Goal: Download file/media

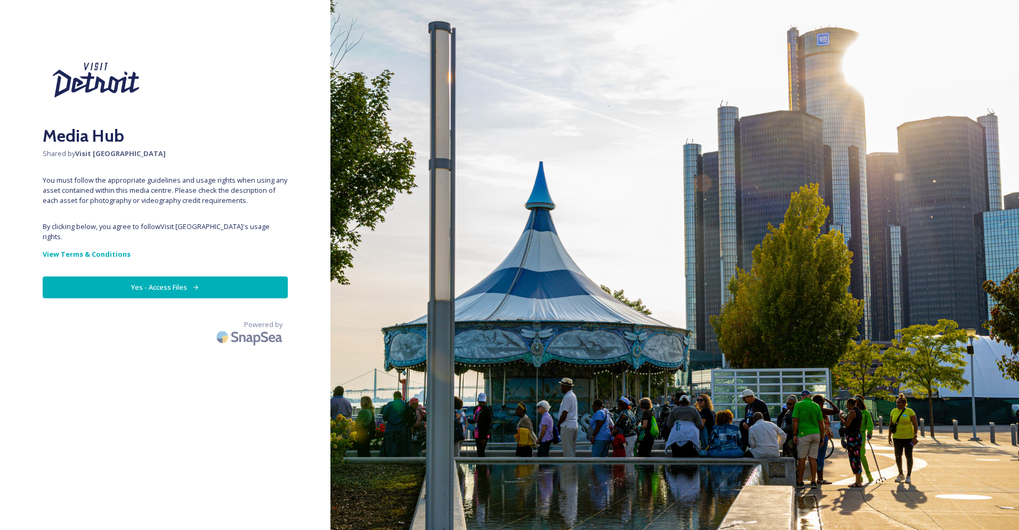
click at [168, 277] on button "Yes - Access Files" at bounding box center [165, 288] width 245 height 22
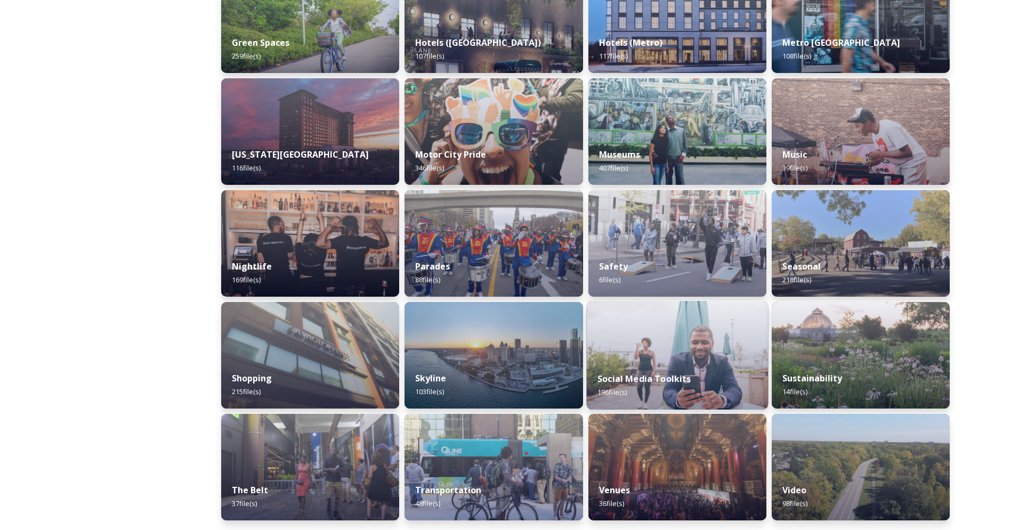
scroll to position [541, 0]
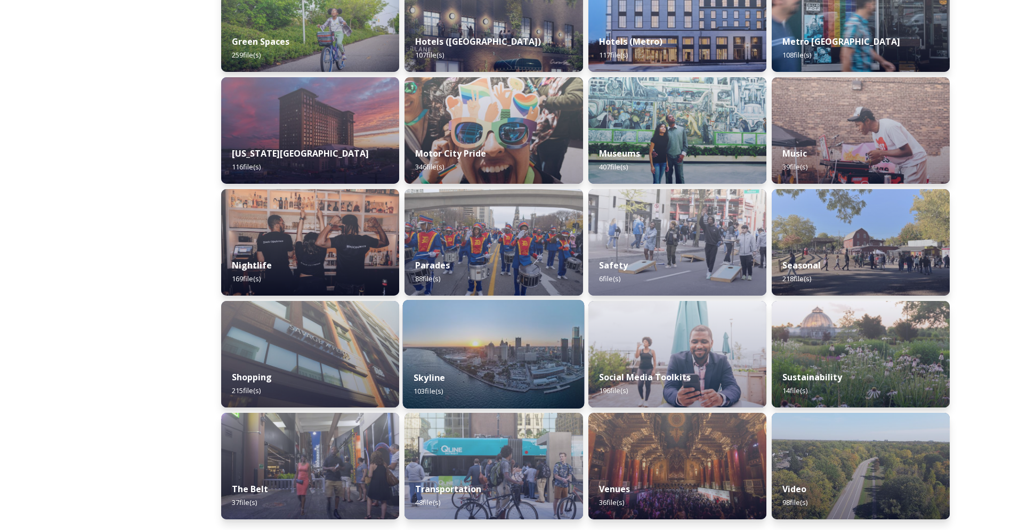
click at [526, 361] on div "Skyline 103 file(s)" at bounding box center [494, 384] width 182 height 48
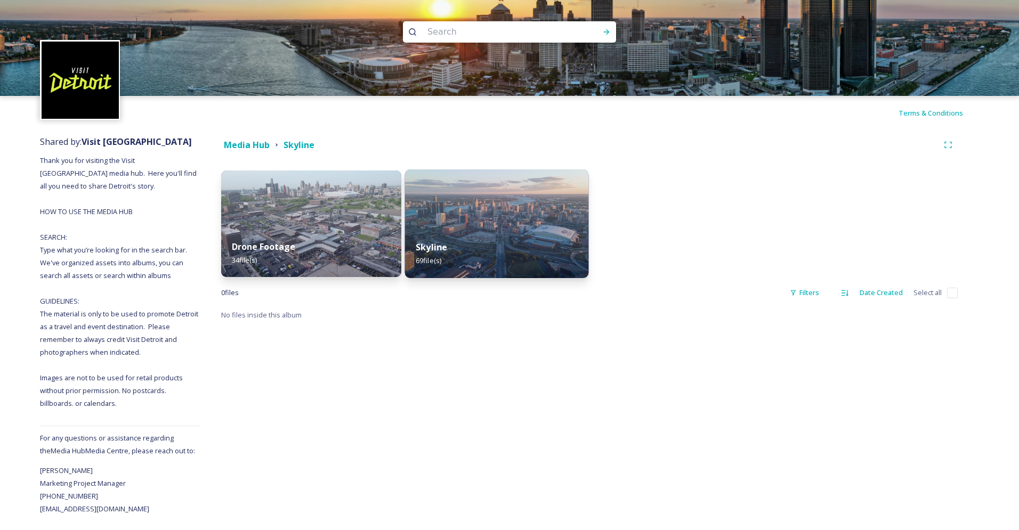
click at [508, 246] on div "Skyline 69 file(s)" at bounding box center [497, 254] width 184 height 48
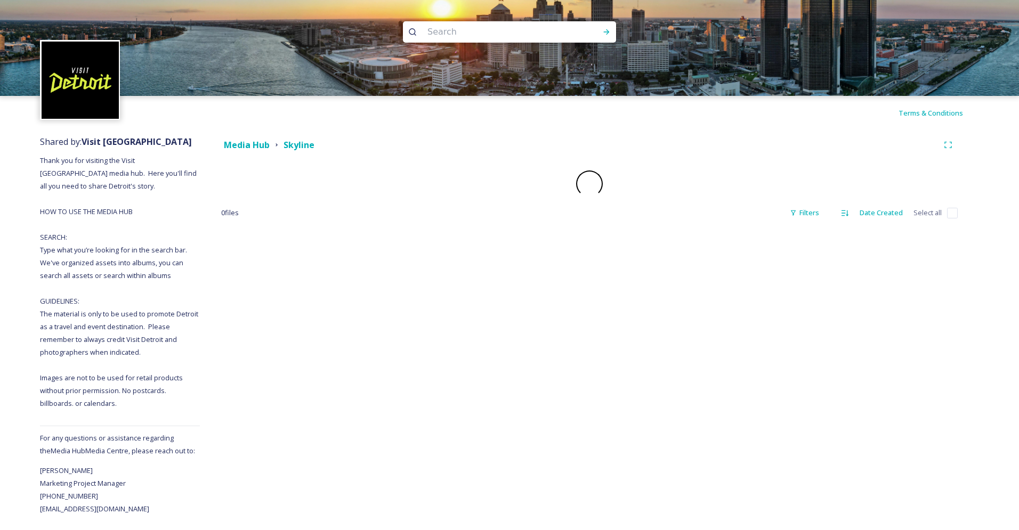
click at [508, 246] on div "Media Hub Skyline 0 file s Filters Date Created Select all" at bounding box center [589, 322] width 779 height 385
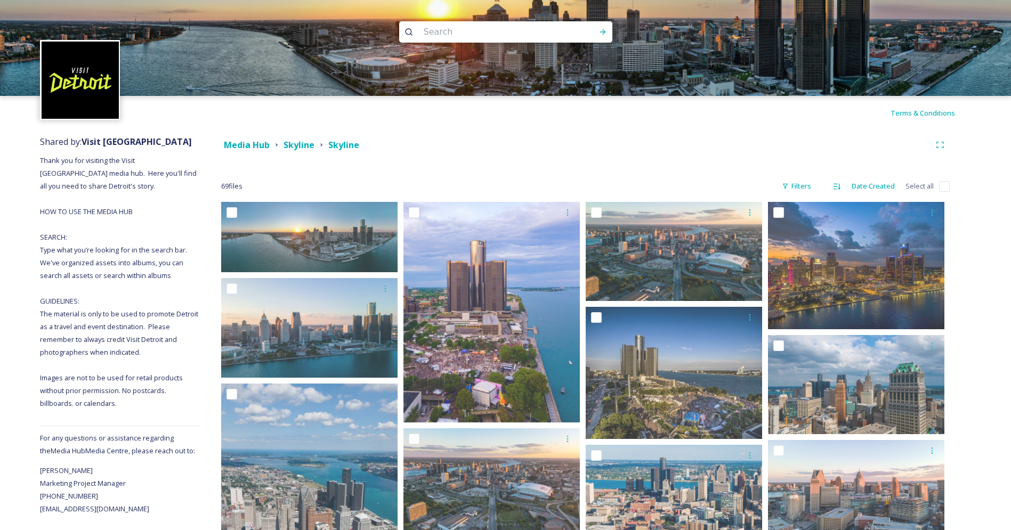
click at [703, 143] on div "Media Hub Skyline Skyline" at bounding box center [575, 145] width 709 height 13
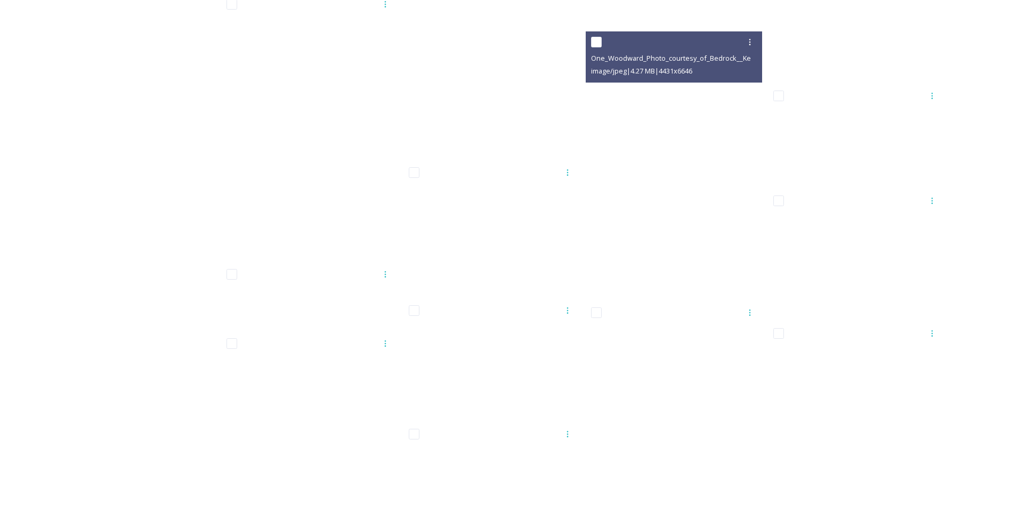
scroll to position [2444, 0]
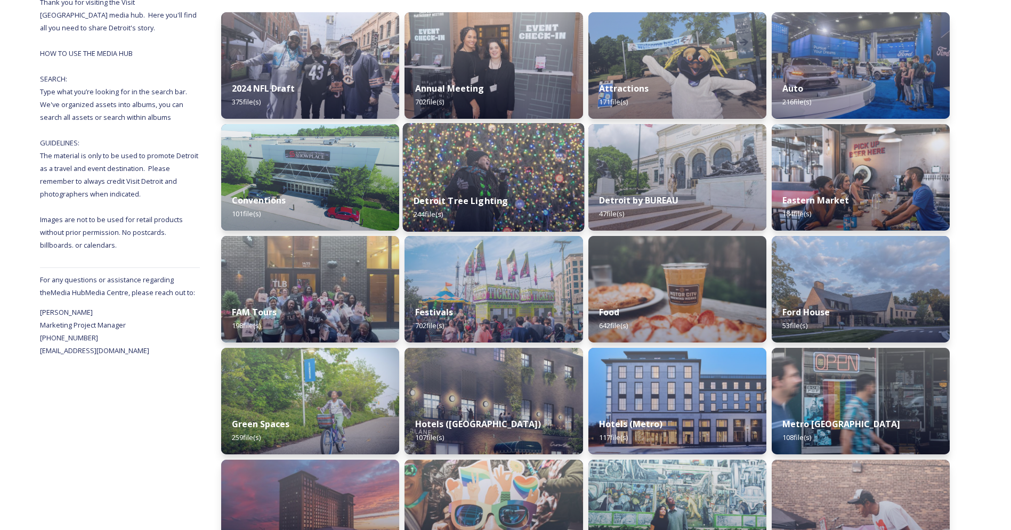
scroll to position [203, 0]
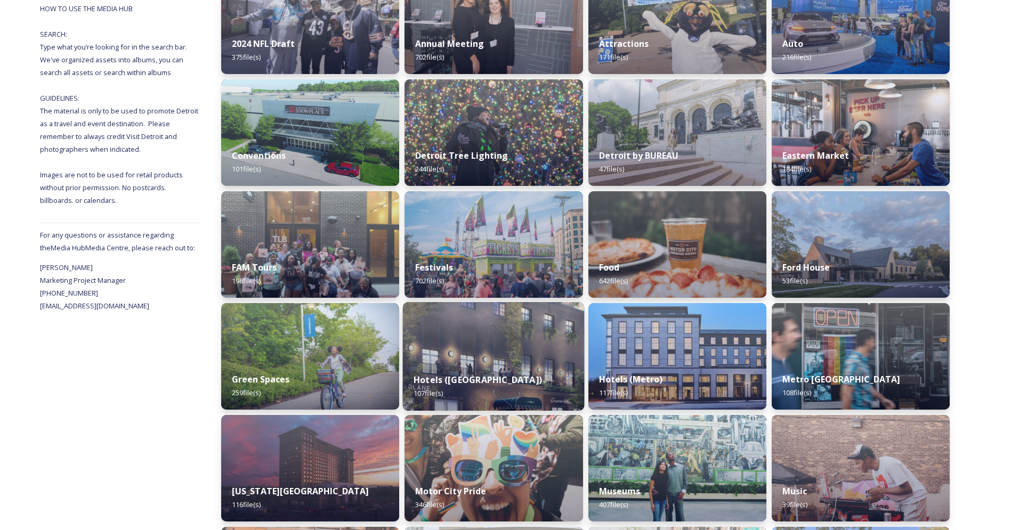
click at [514, 340] on img at bounding box center [494, 356] width 182 height 109
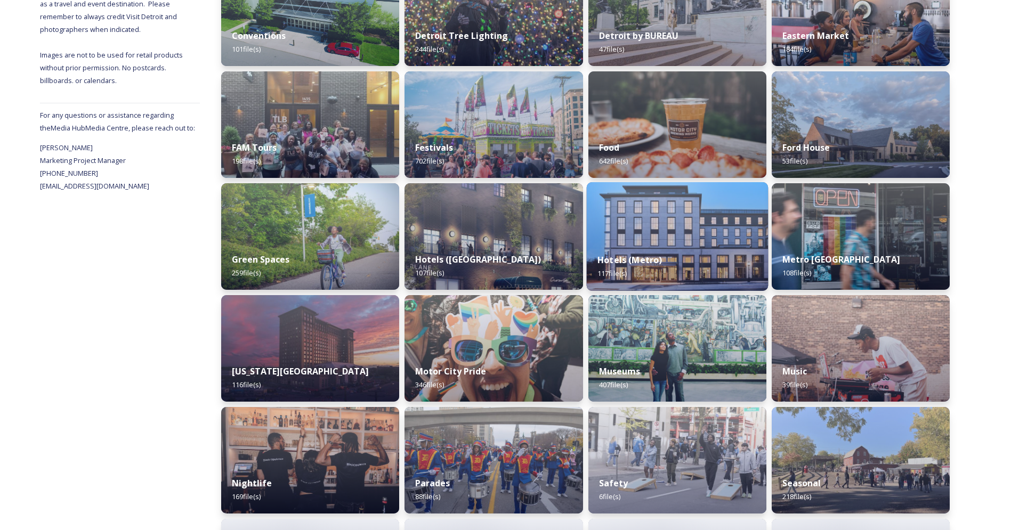
scroll to position [450, 0]
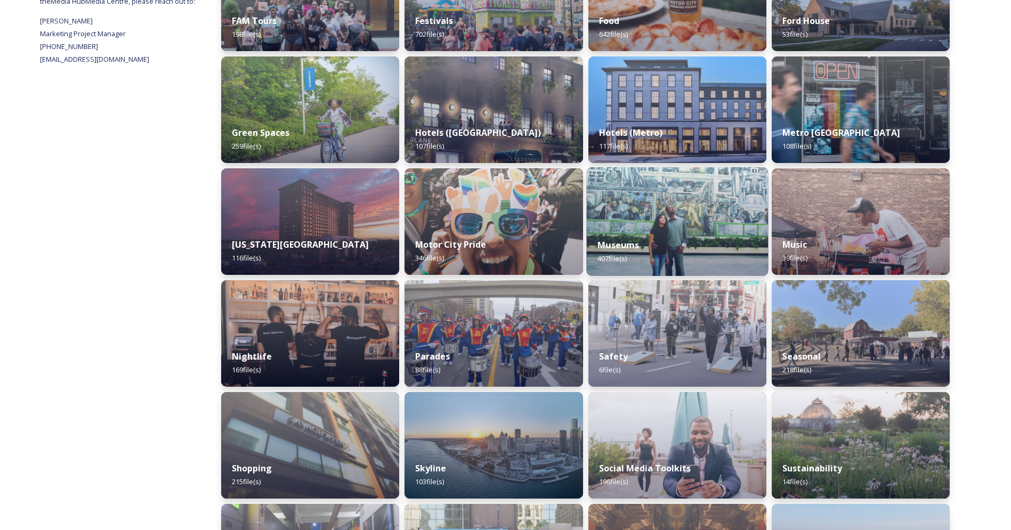
click at [668, 232] on div "Museums 407 file(s)" at bounding box center [677, 252] width 182 height 48
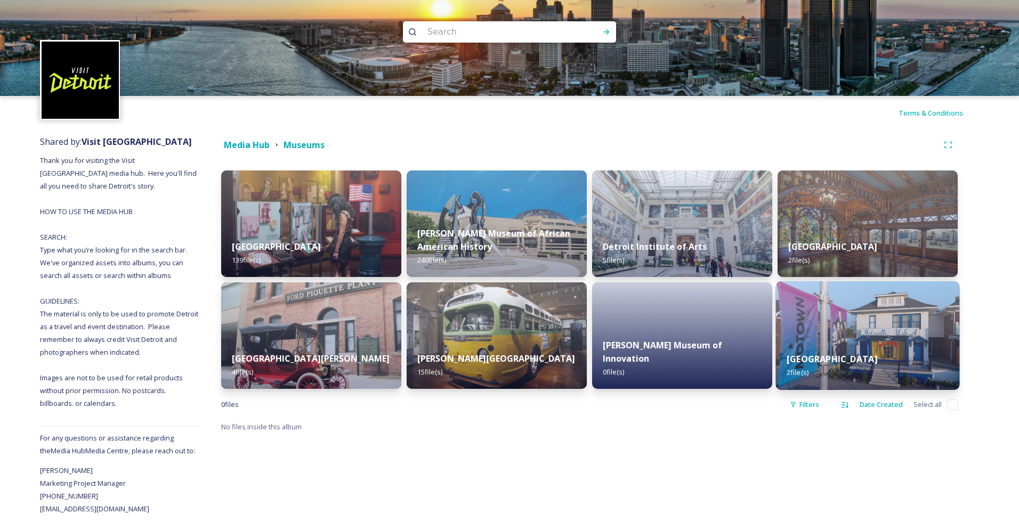
click at [824, 320] on img at bounding box center [868, 335] width 184 height 109
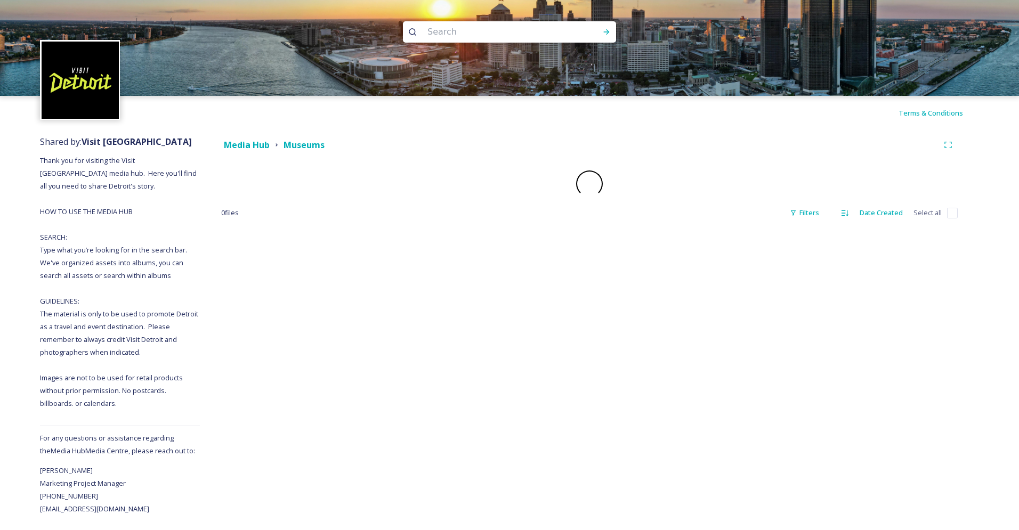
click at [824, 320] on div "Media Hub Museums 0 file s Filters Date Created Select all" at bounding box center [589, 322] width 779 height 385
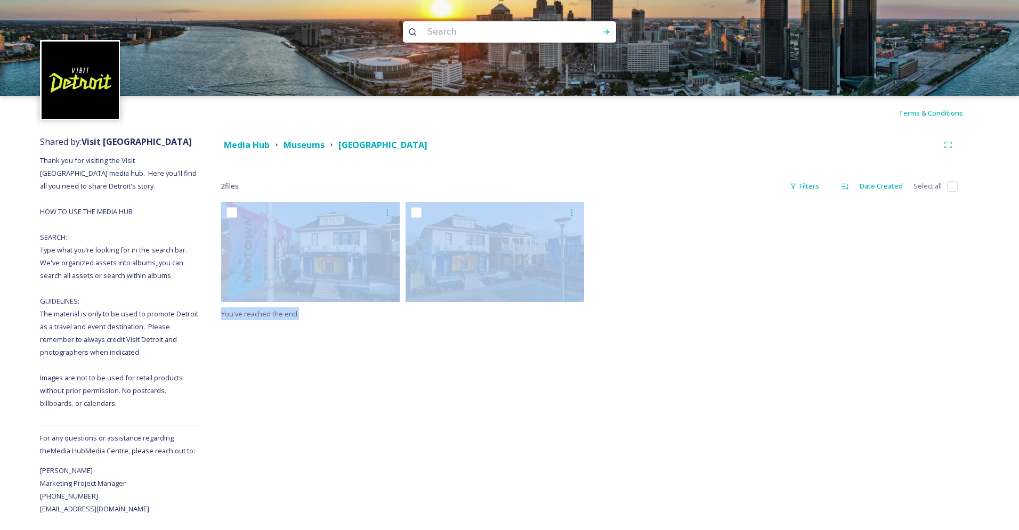
click at [362, 375] on div "Media Hub Museums Motown Museum 2 file s Filters Date Created Select all You've…" at bounding box center [589, 322] width 779 height 385
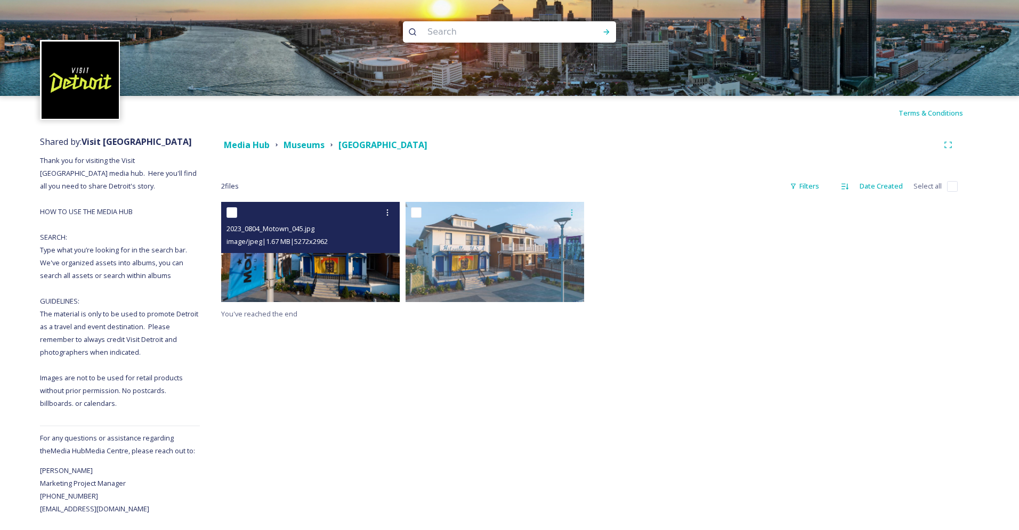
click at [342, 272] on img at bounding box center [310, 252] width 179 height 100
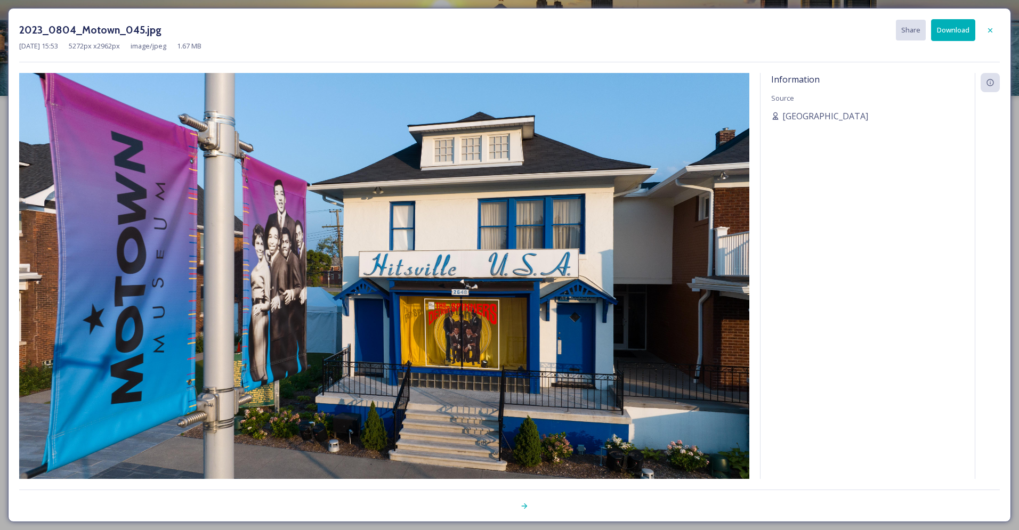
click at [942, 33] on button "Download" at bounding box center [953, 30] width 44 height 22
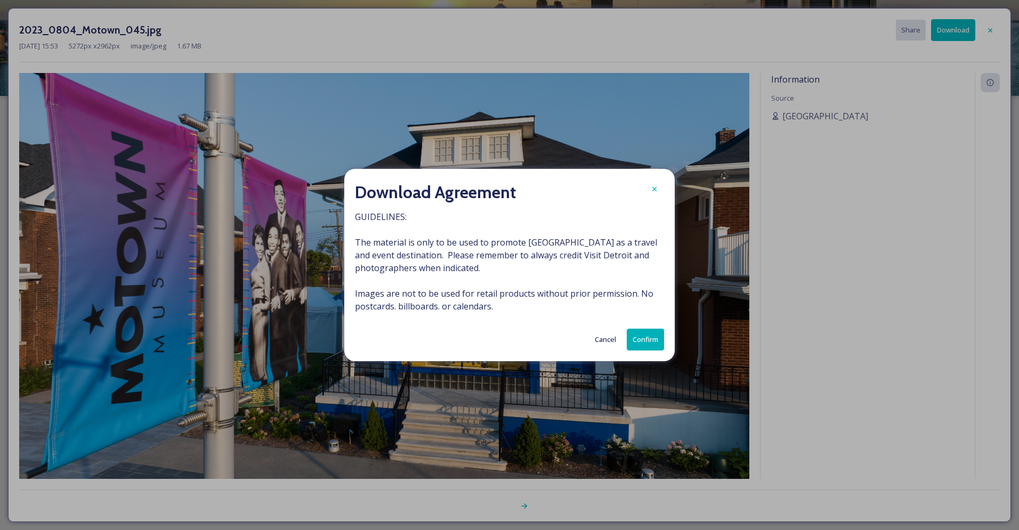
click at [644, 344] on button "Confirm" at bounding box center [645, 340] width 37 height 22
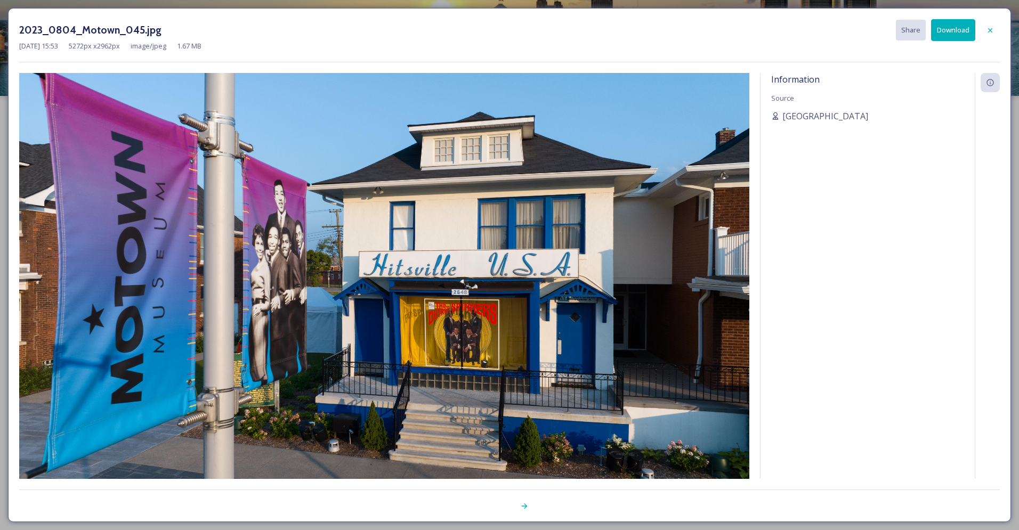
click at [43, 25] on h3 "2023_0804_Motown_045.jpg" at bounding box center [90, 29] width 142 height 15
click at [990, 31] on icon at bounding box center [990, 30] width 9 height 9
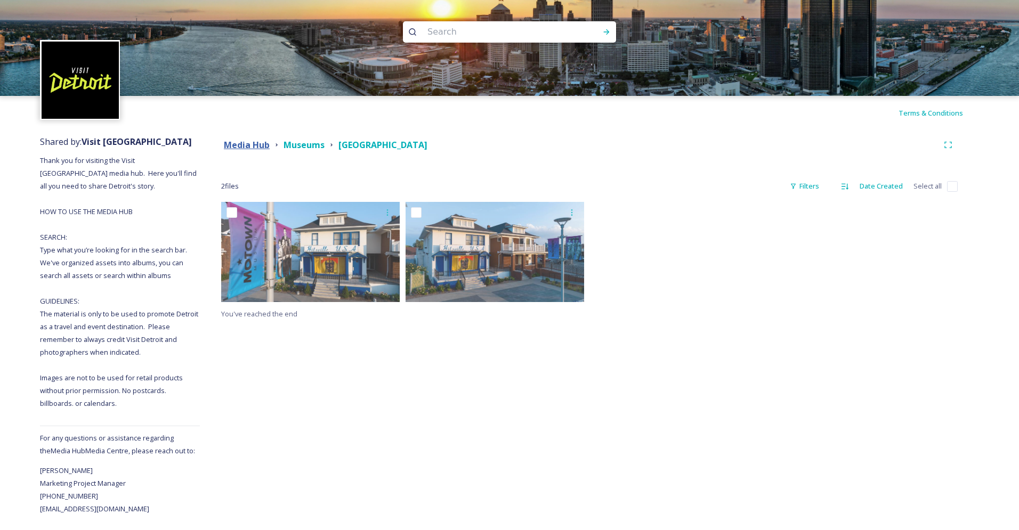
click at [264, 146] on strong "Media Hub" at bounding box center [247, 145] width 46 height 12
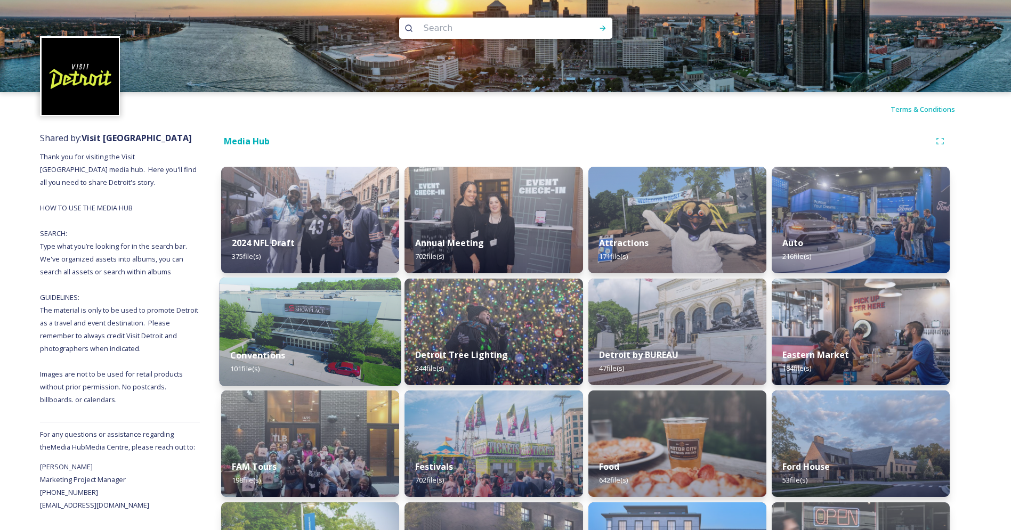
scroll to position [11, 0]
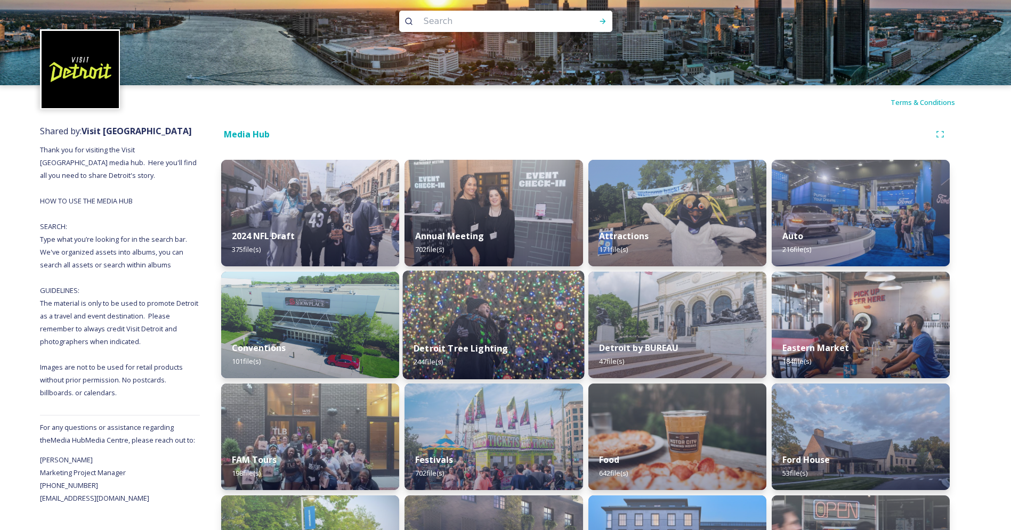
click at [493, 334] on div "Detroit Tree Lighting 244 file(s)" at bounding box center [494, 355] width 182 height 48
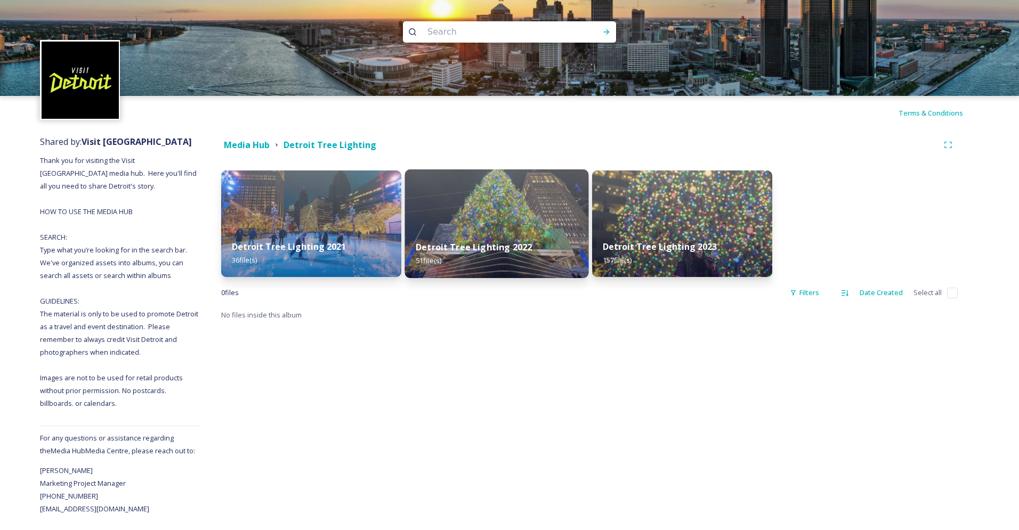
click at [476, 223] on img at bounding box center [497, 223] width 184 height 109
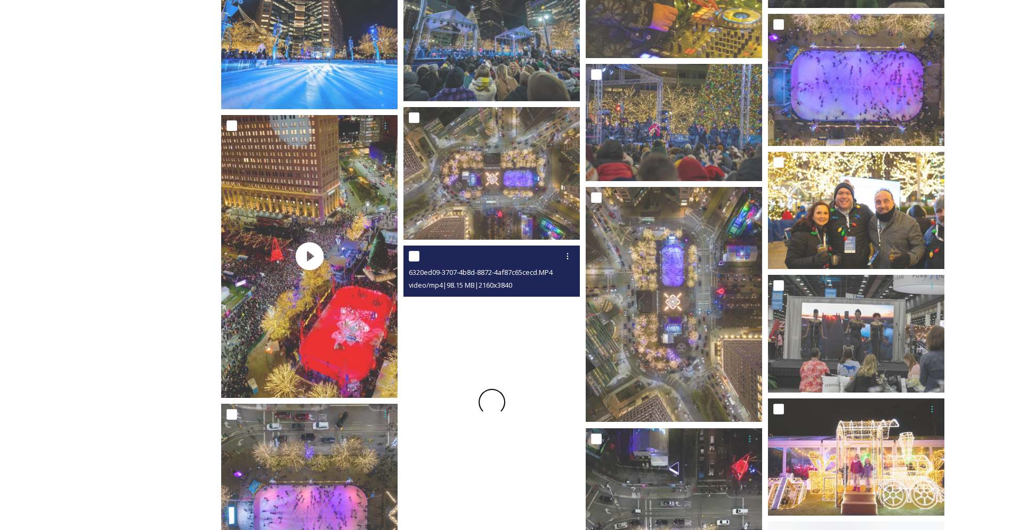
scroll to position [1401, 0]
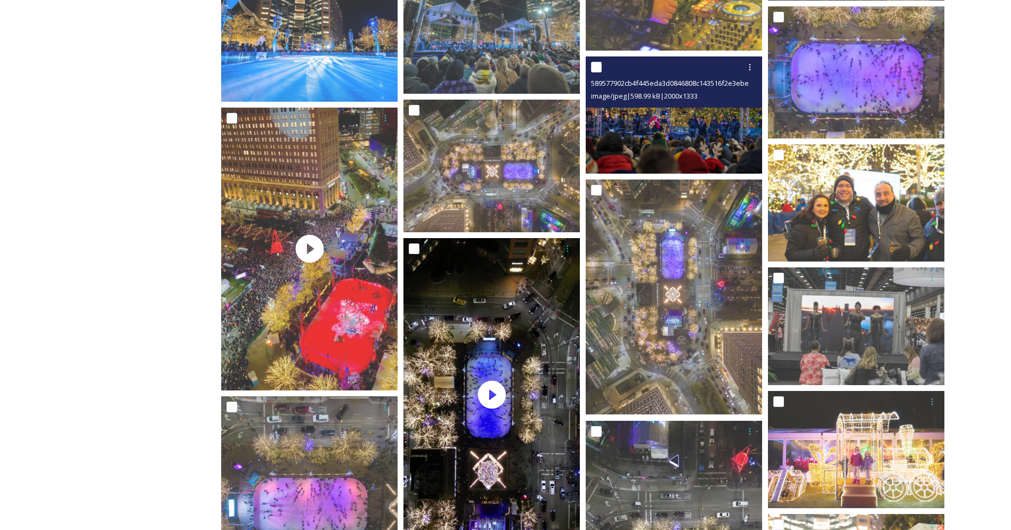
click at [685, 124] on img at bounding box center [674, 115] width 176 height 118
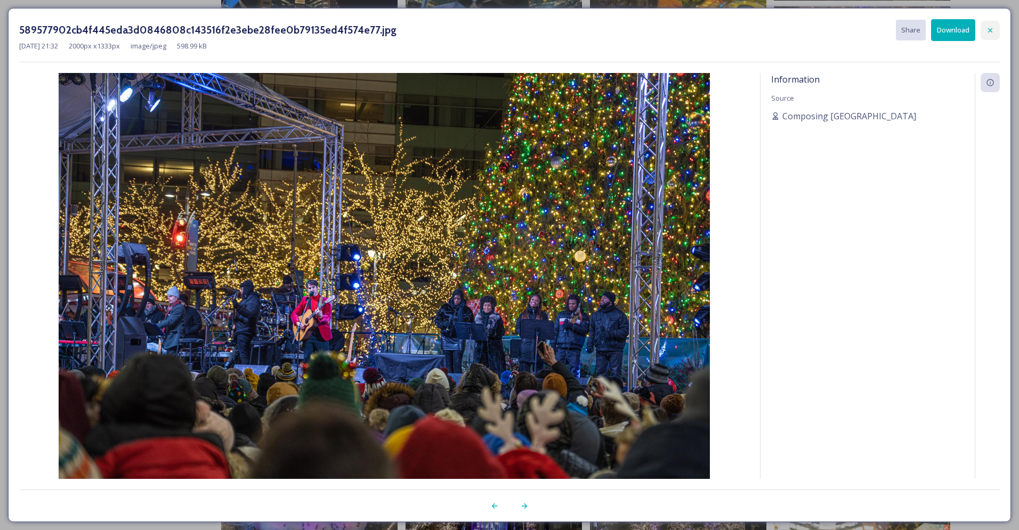
click at [987, 33] on icon at bounding box center [990, 30] width 9 height 9
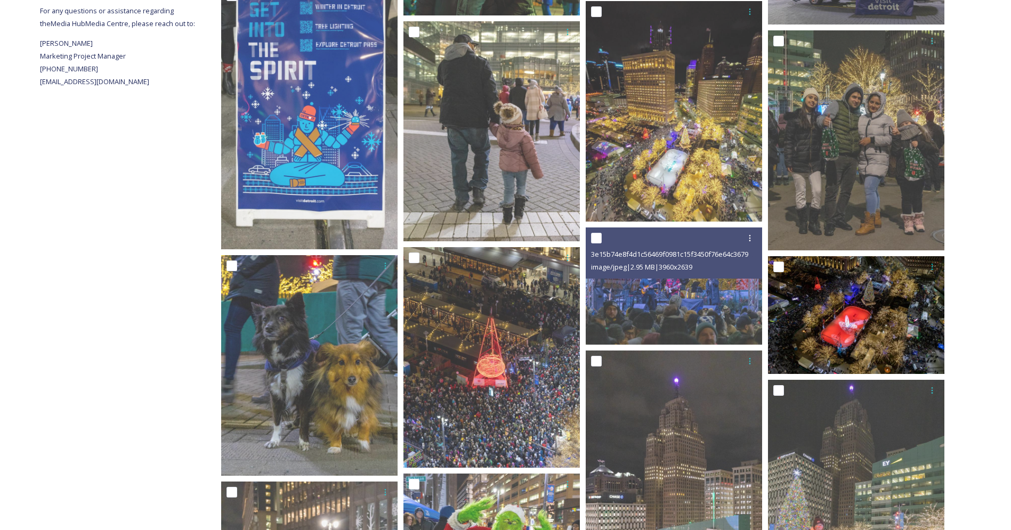
scroll to position [428, 0]
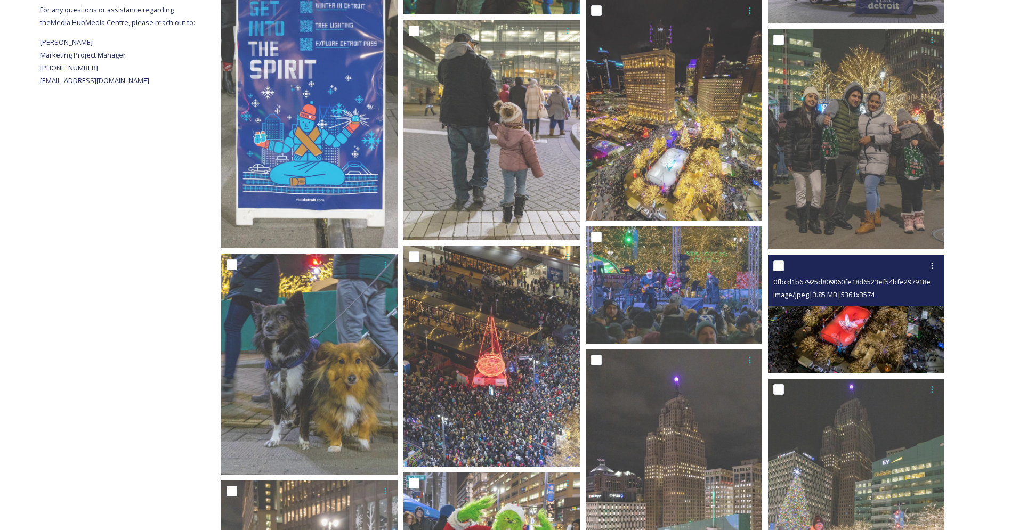
click at [868, 334] on img at bounding box center [856, 314] width 176 height 118
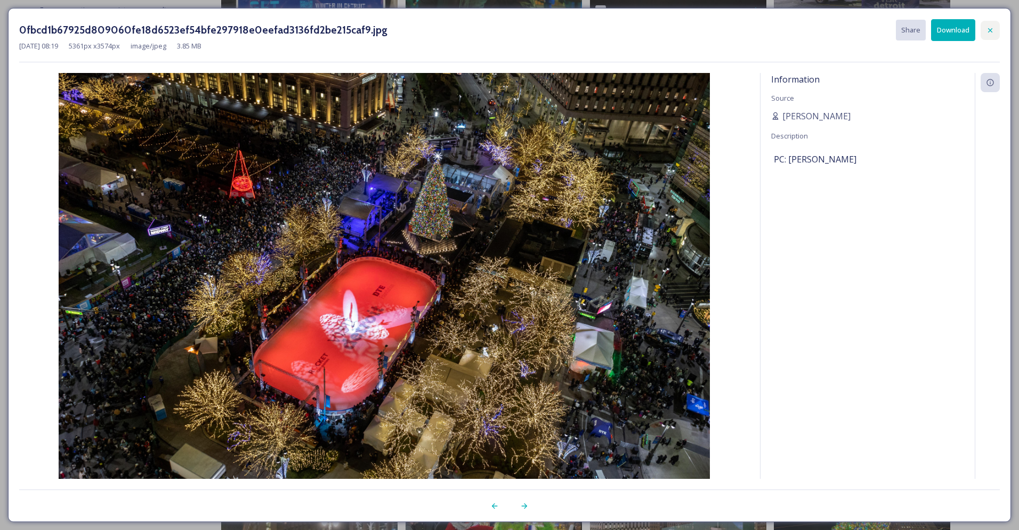
click at [987, 28] on icon at bounding box center [990, 30] width 9 height 9
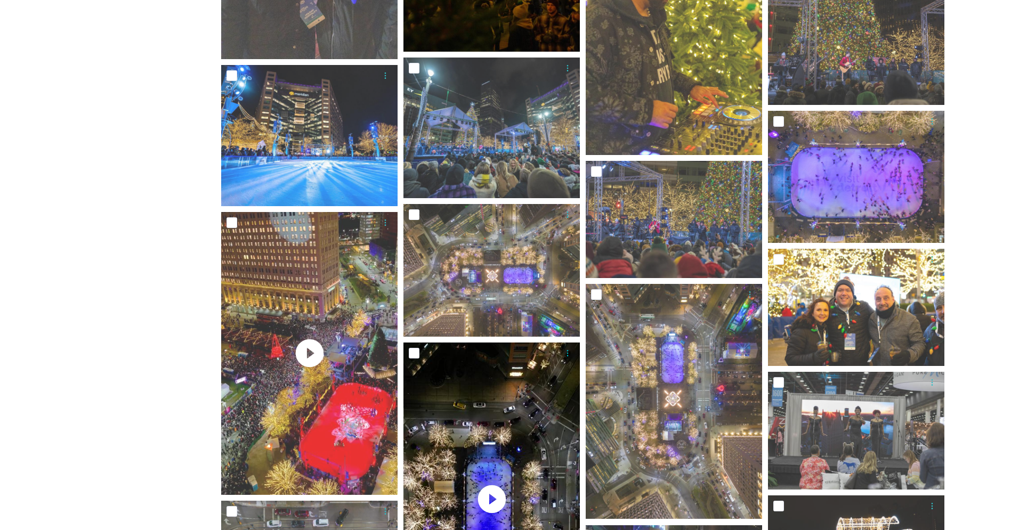
scroll to position [1321, 0]
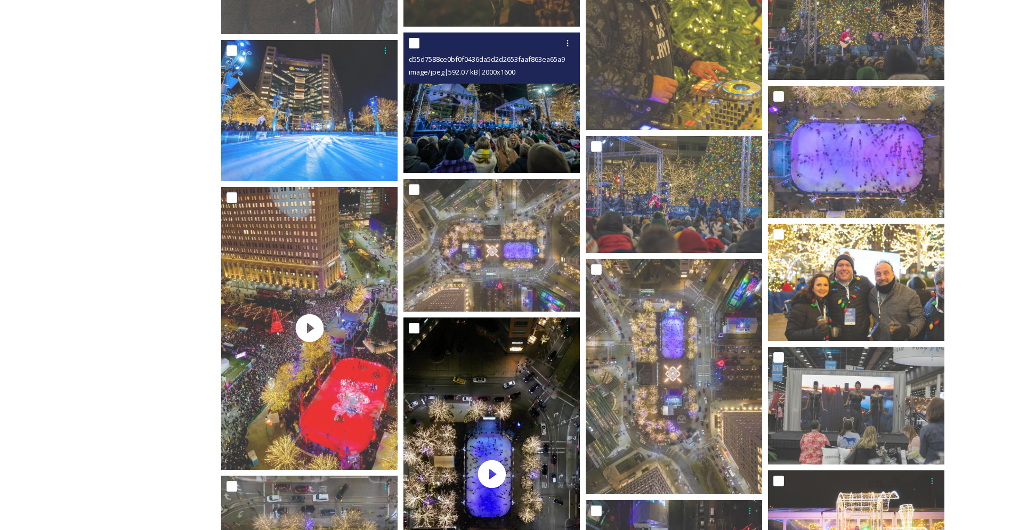
click at [504, 128] on img at bounding box center [491, 103] width 176 height 141
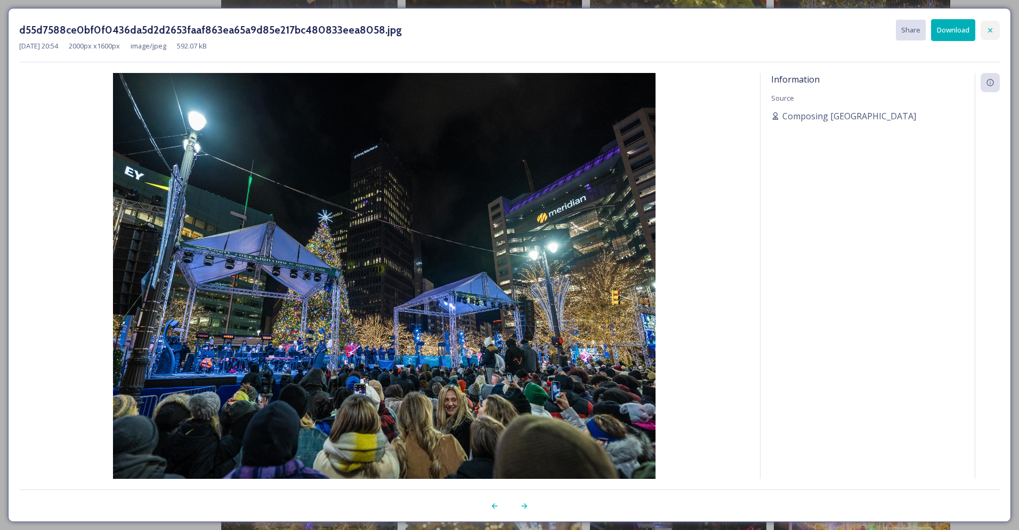
click at [994, 30] on div at bounding box center [989, 30] width 19 height 19
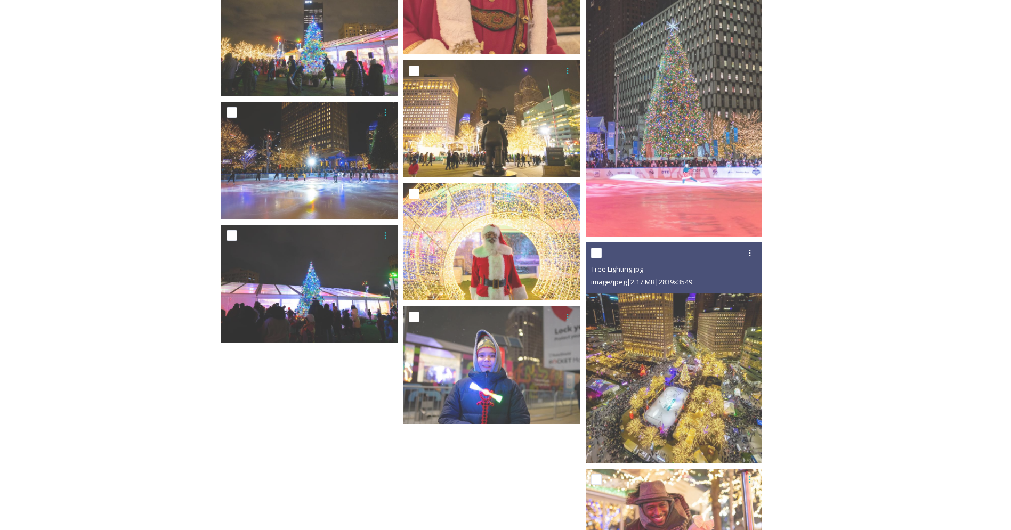
scroll to position [2176, 0]
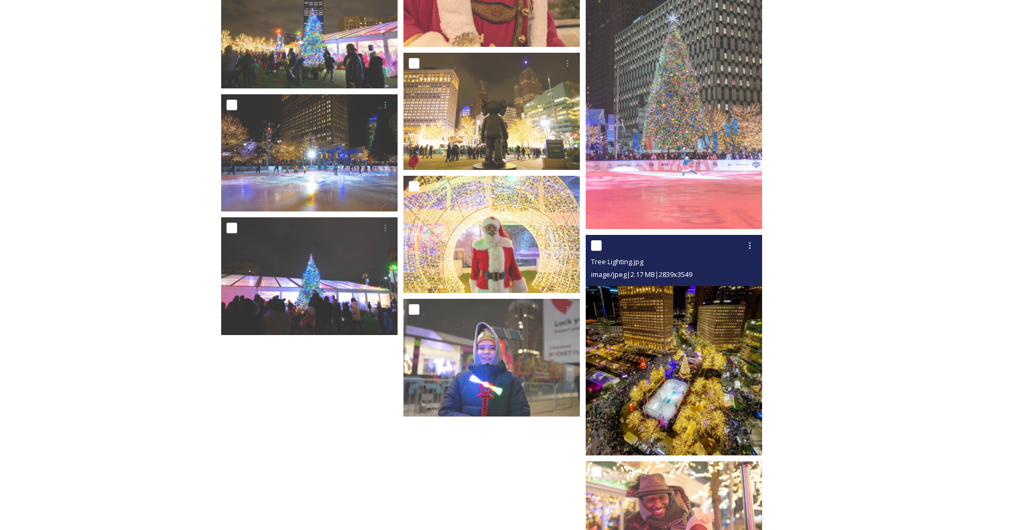
click at [692, 366] on img at bounding box center [674, 345] width 176 height 221
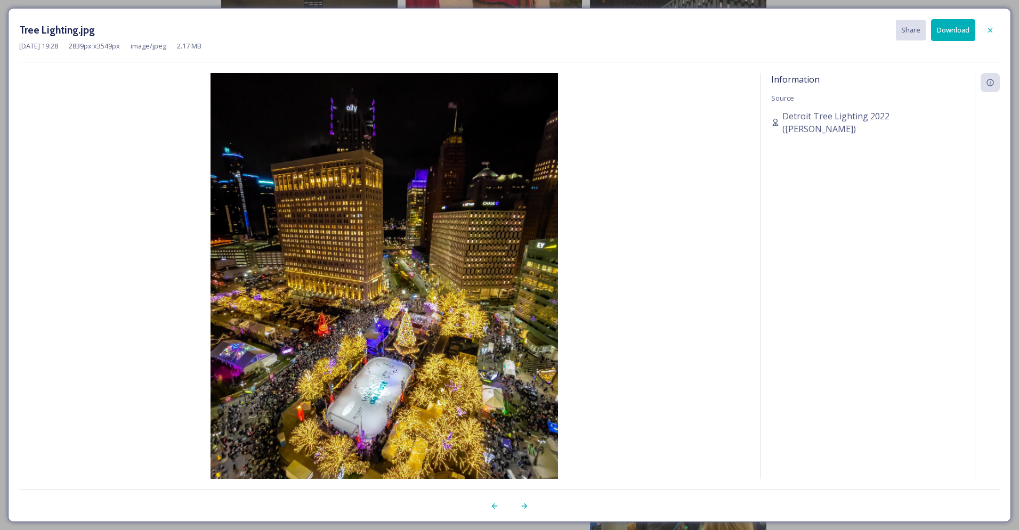
click at [958, 36] on button "Download" at bounding box center [953, 30] width 44 height 22
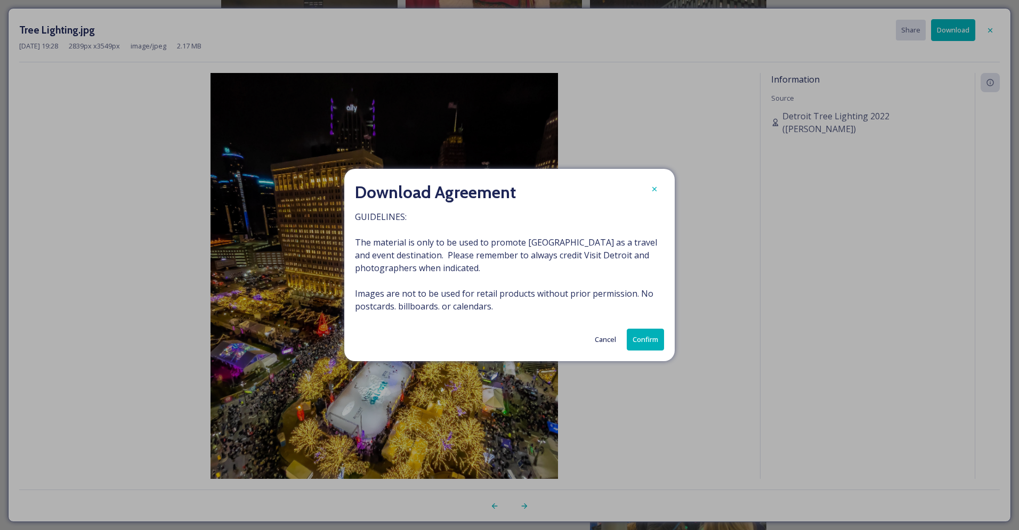
click at [646, 343] on button "Confirm" at bounding box center [645, 340] width 37 height 22
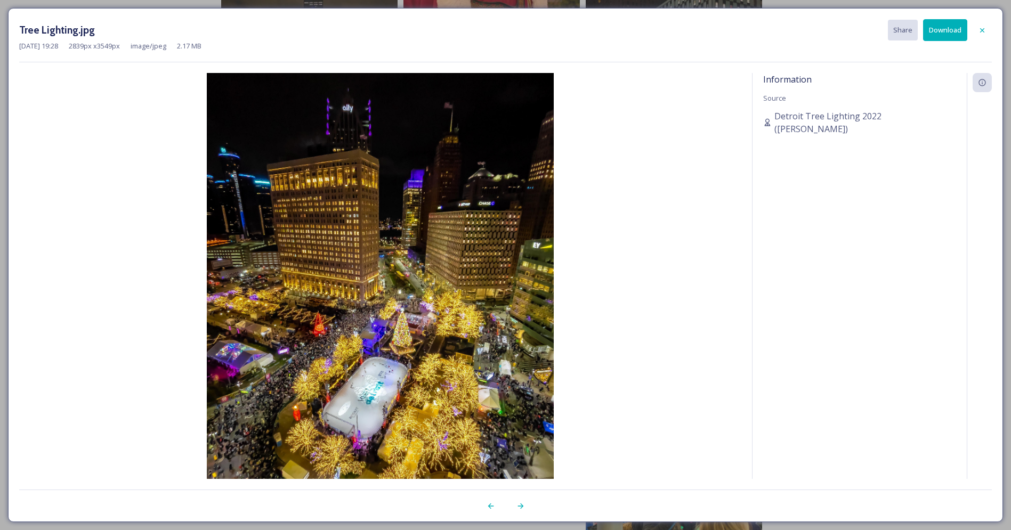
drag, startPoint x: 743, startPoint y: 32, endPoint x: 771, endPoint y: 31, distance: 27.2
click at [744, 32] on div "Tree Lighting.jpg Share Download" at bounding box center [505, 30] width 972 height 22
click at [982, 32] on icon at bounding box center [982, 30] width 9 height 9
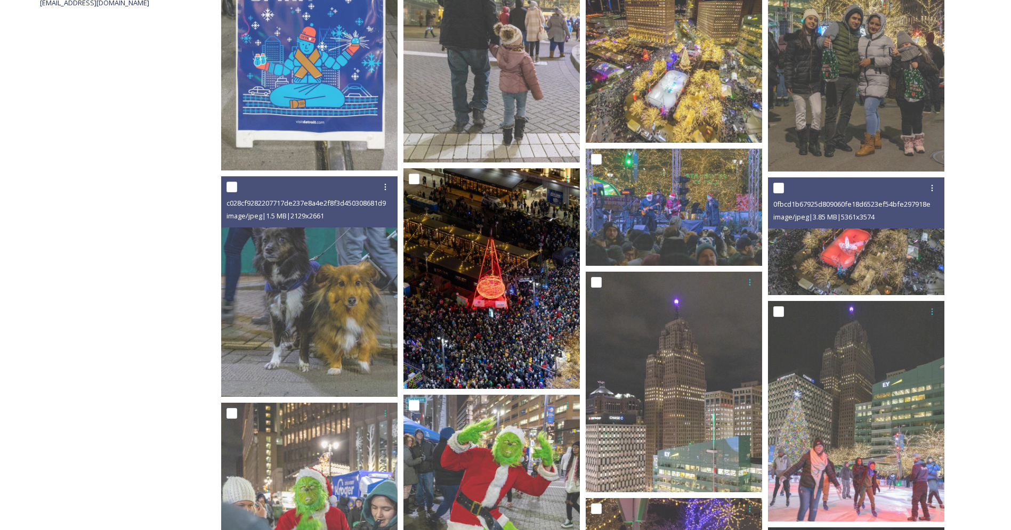
scroll to position [496, 0]
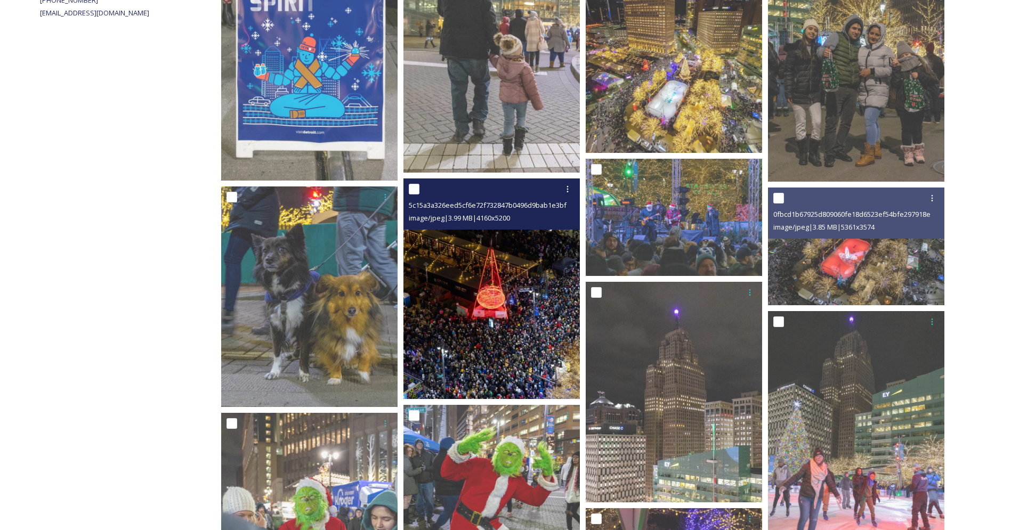
click at [509, 327] on img at bounding box center [491, 289] width 176 height 221
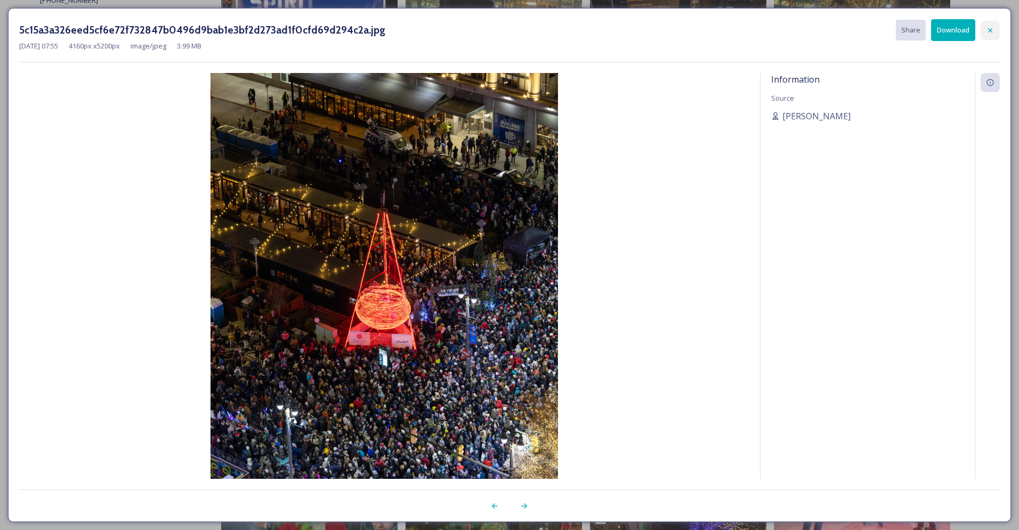
click at [992, 29] on icon at bounding box center [990, 30] width 9 height 9
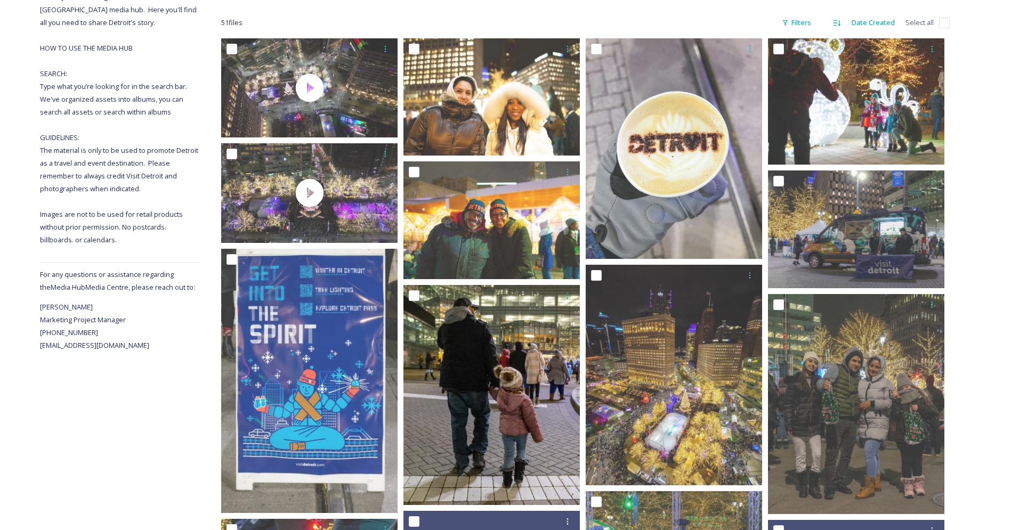
scroll to position [0, 0]
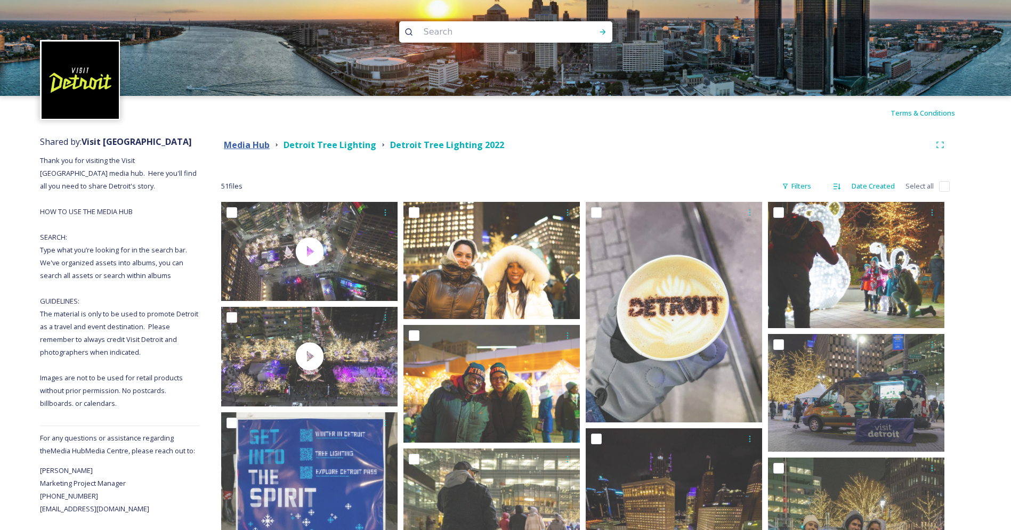
click at [257, 145] on strong "Media Hub" at bounding box center [247, 145] width 46 height 12
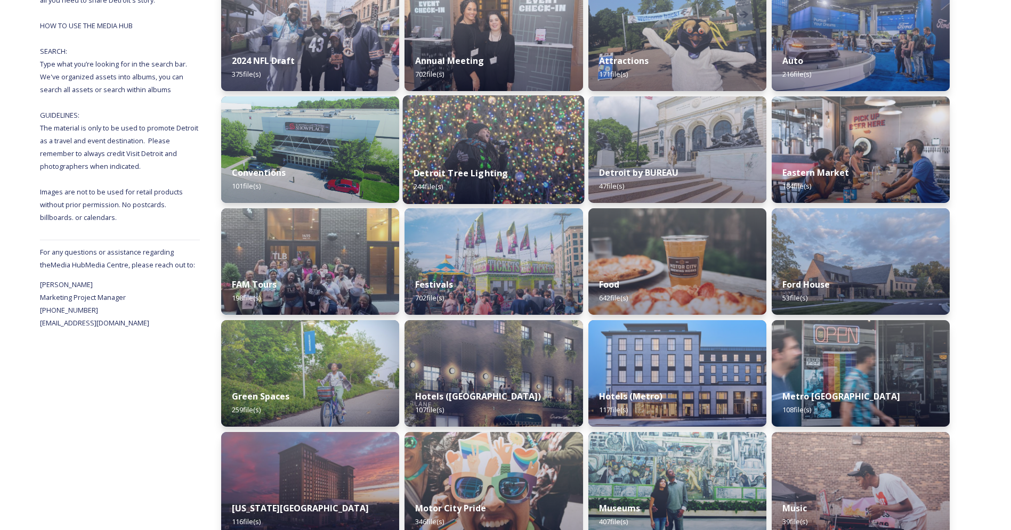
scroll to position [208, 0]
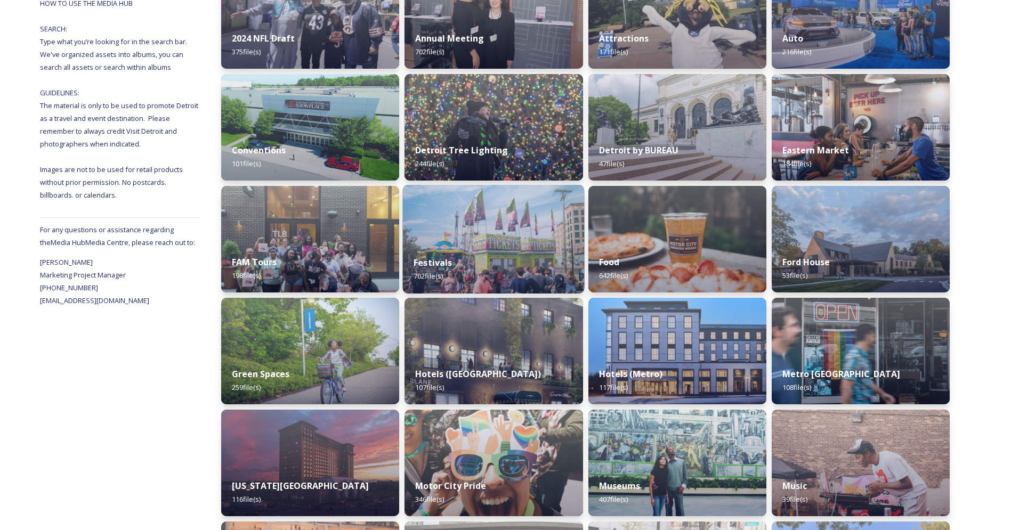
click at [518, 259] on div "Festivals 702 file(s)" at bounding box center [494, 269] width 182 height 48
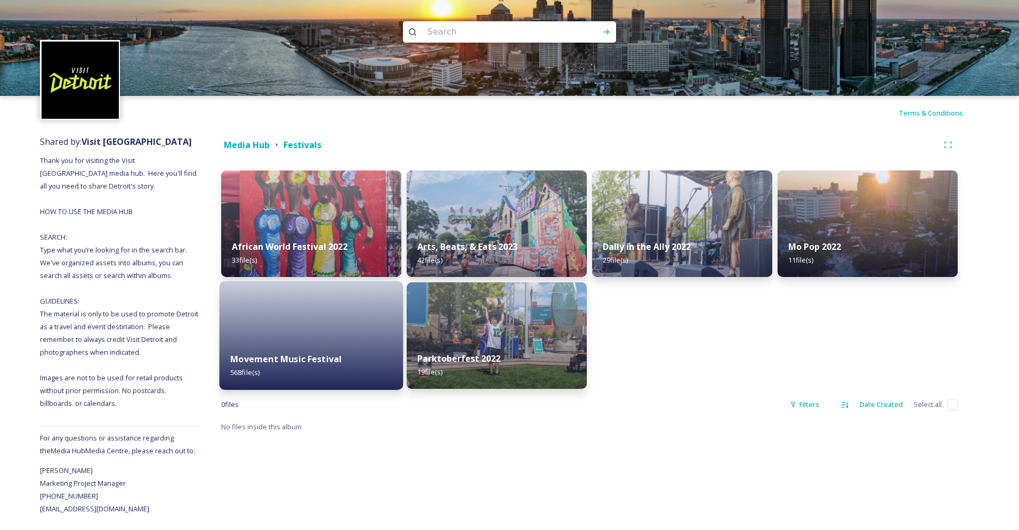
click at [355, 304] on div at bounding box center [312, 335] width 184 height 109
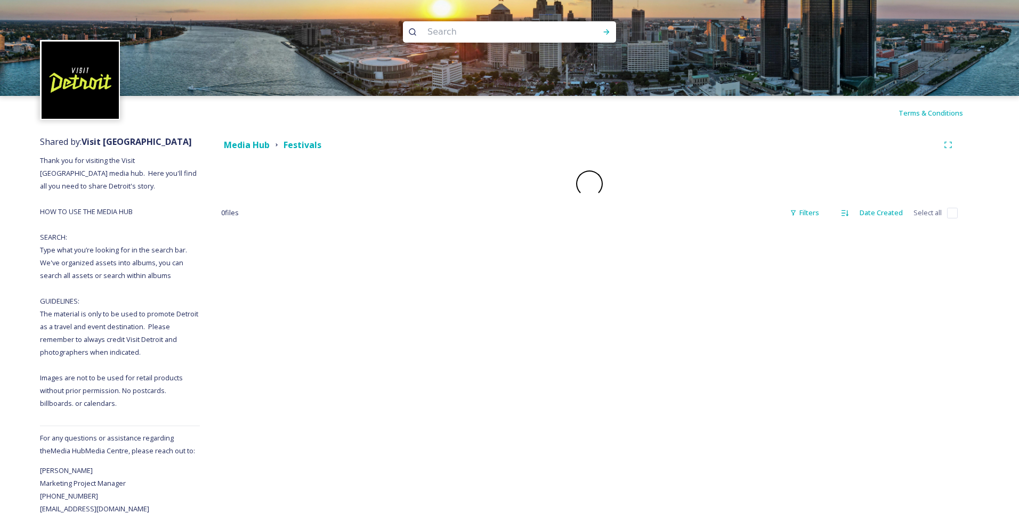
click at [355, 304] on div "Media Hub Festivals 0 file s Filters Date Created Select all" at bounding box center [589, 322] width 779 height 385
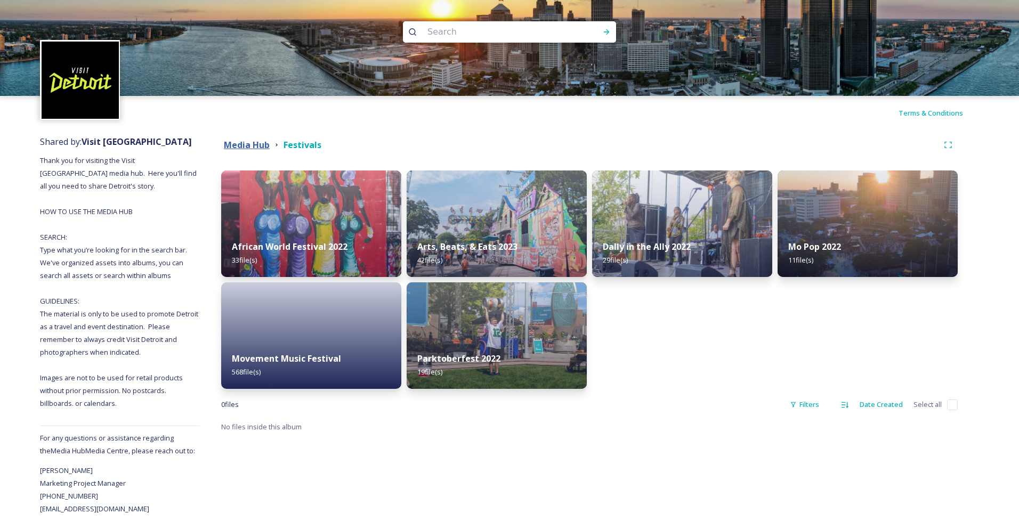
click at [242, 144] on strong "Media Hub" at bounding box center [247, 145] width 46 height 12
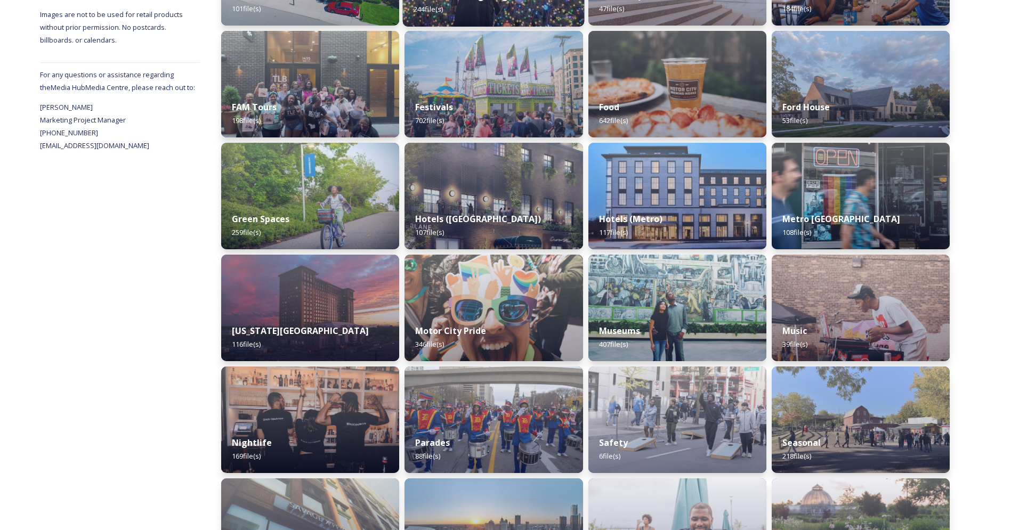
scroll to position [375, 0]
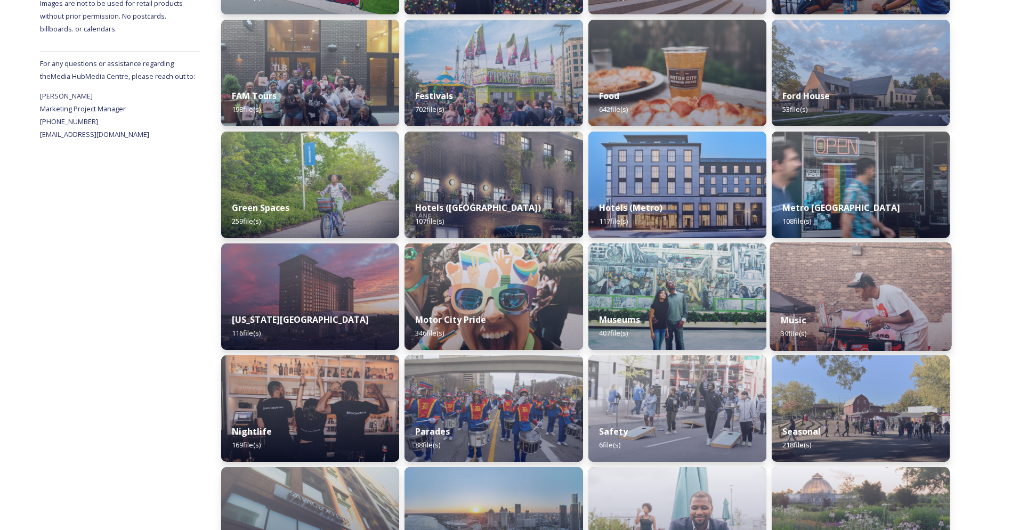
click at [916, 297] on img at bounding box center [860, 296] width 182 height 109
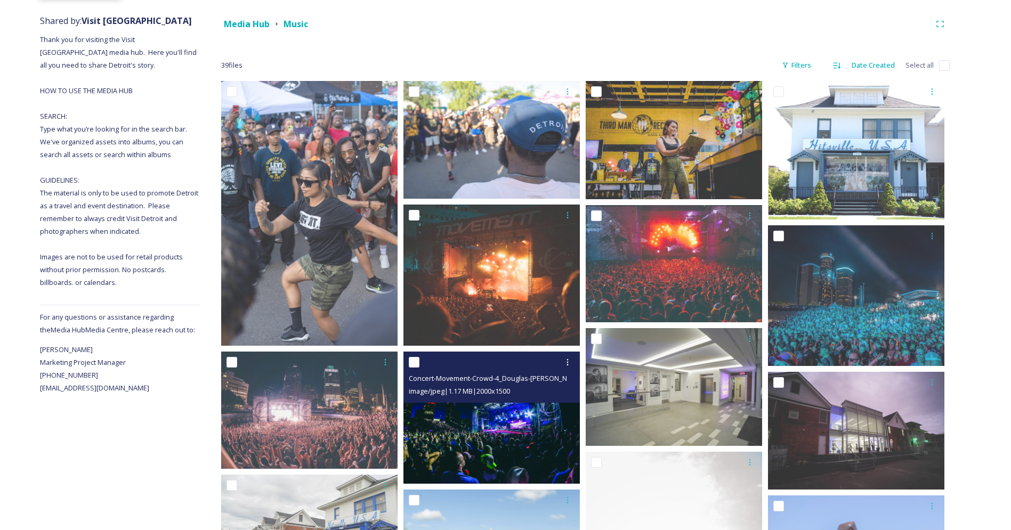
scroll to position [121, 0]
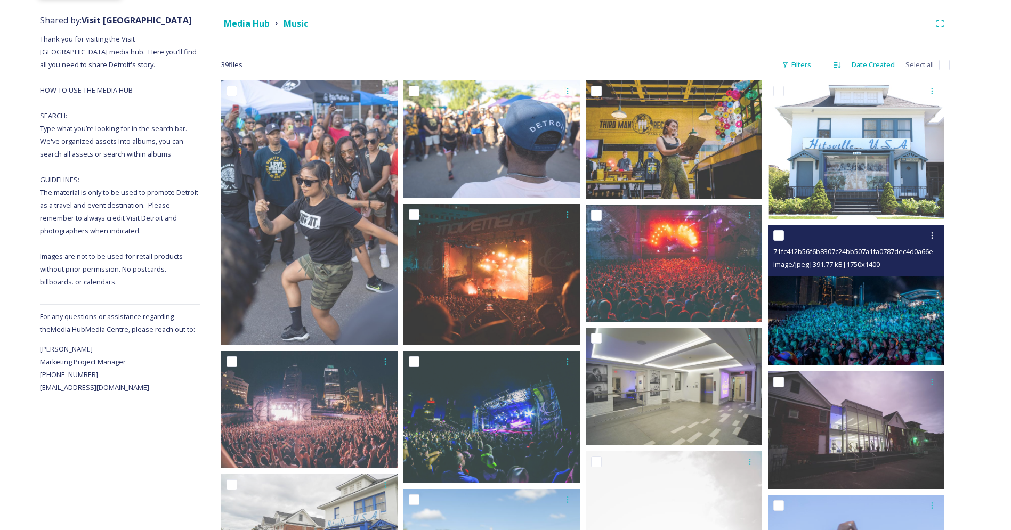
click at [884, 312] on img at bounding box center [856, 295] width 176 height 141
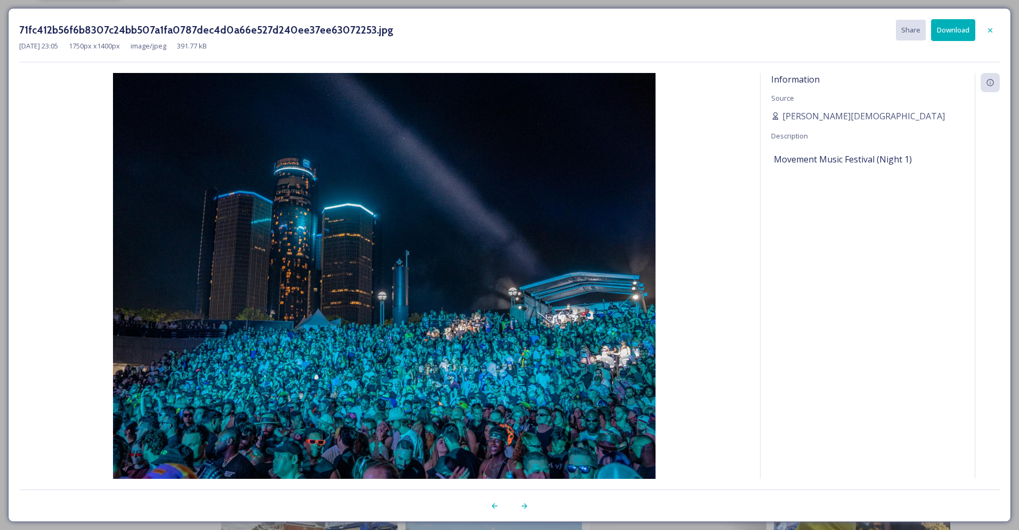
click at [955, 29] on button "Download" at bounding box center [953, 30] width 44 height 22
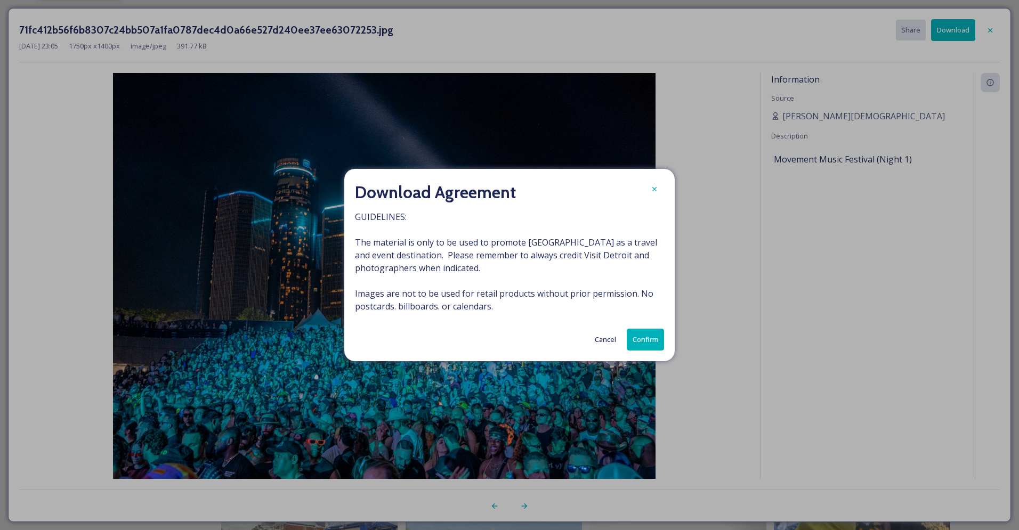
click at [645, 338] on button "Confirm" at bounding box center [645, 340] width 37 height 22
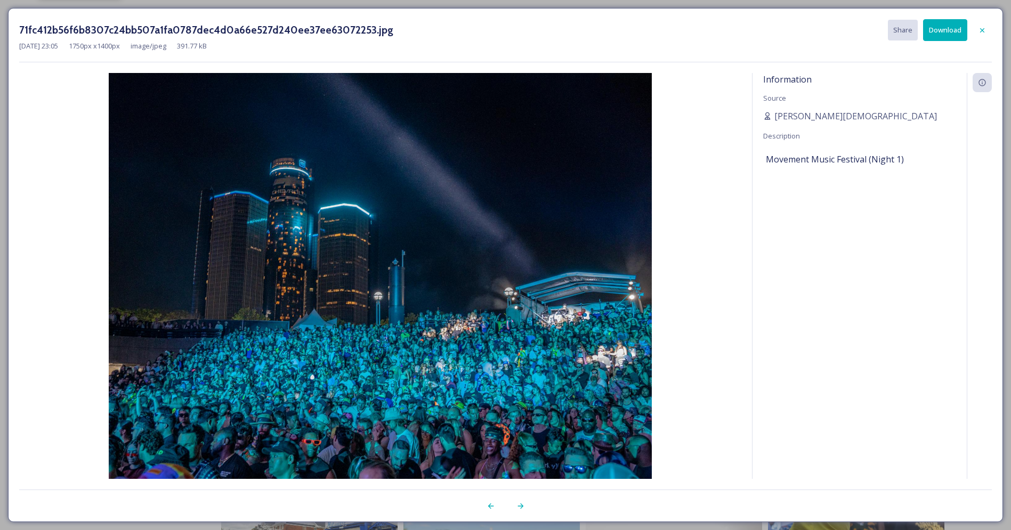
click at [744, 31] on div "71fc412b56f6b8307c24bb507a1fa0787dec4d0a66e527d240ee37ee63072253.jpg Share Down…" at bounding box center [505, 30] width 972 height 22
click at [983, 33] on icon at bounding box center [982, 30] width 9 height 9
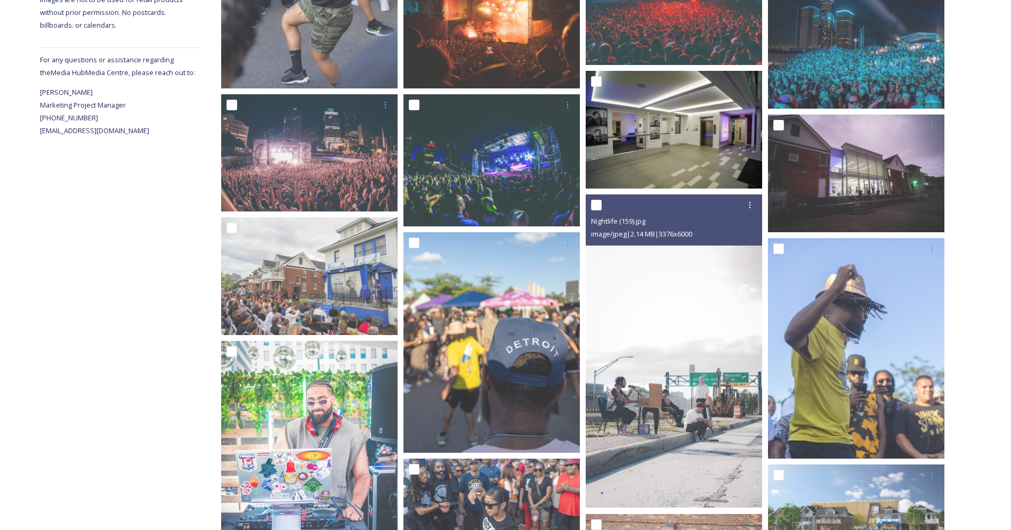
scroll to position [428, 0]
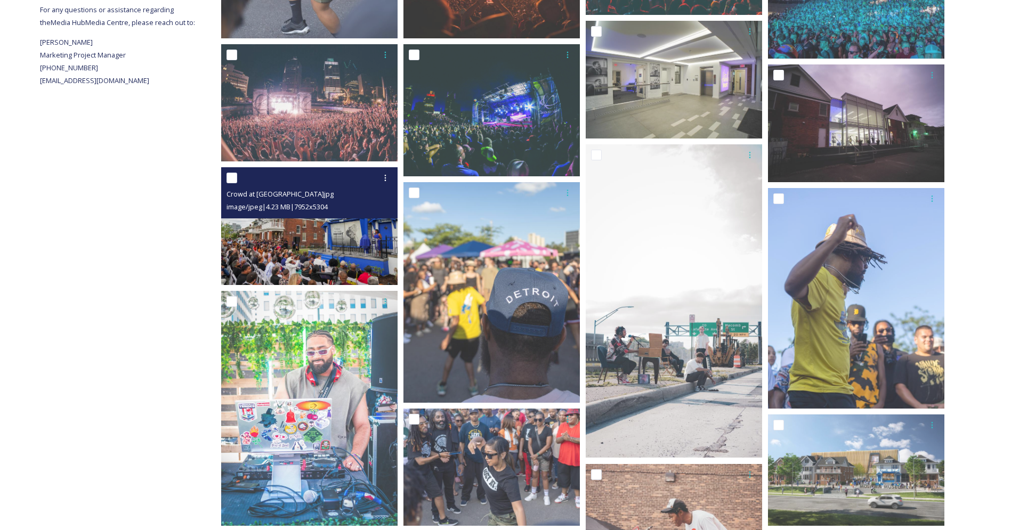
click at [332, 246] on img at bounding box center [309, 226] width 176 height 118
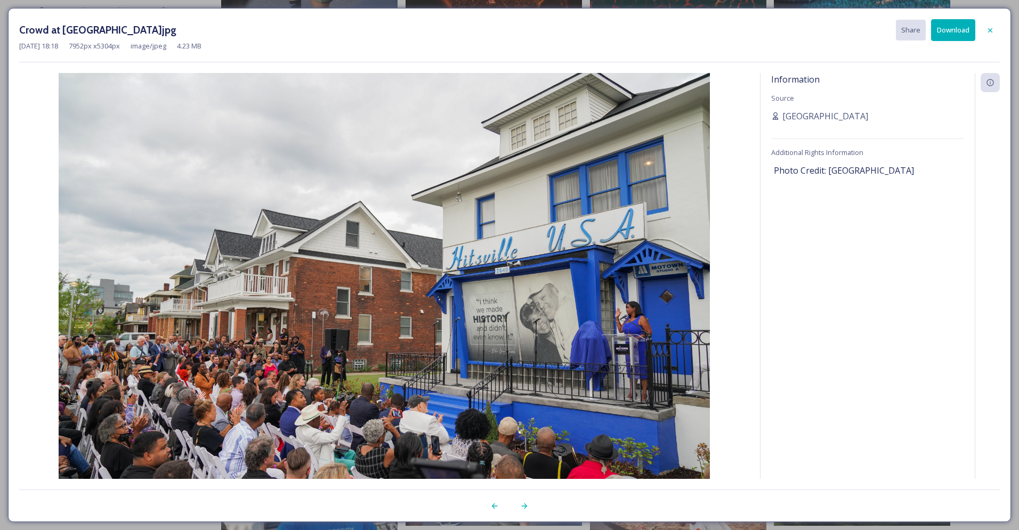
click at [952, 34] on button "Download" at bounding box center [953, 30] width 44 height 22
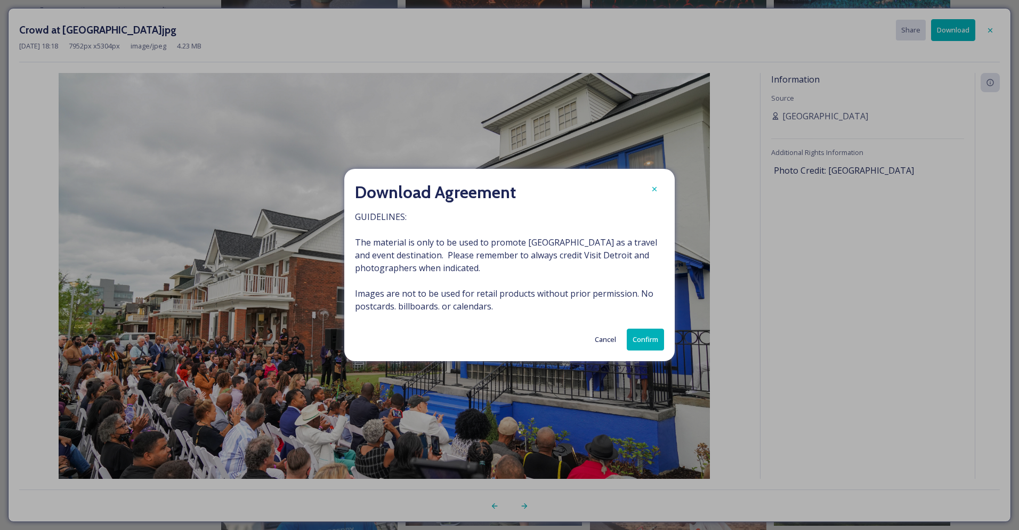
click at [646, 340] on button "Confirm" at bounding box center [645, 340] width 37 height 22
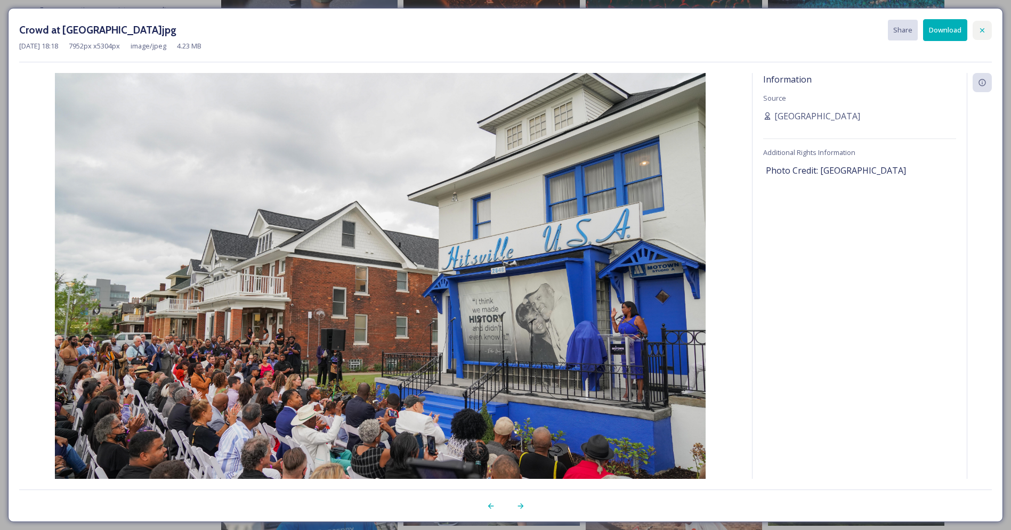
click at [984, 31] on icon at bounding box center [982, 30] width 4 height 4
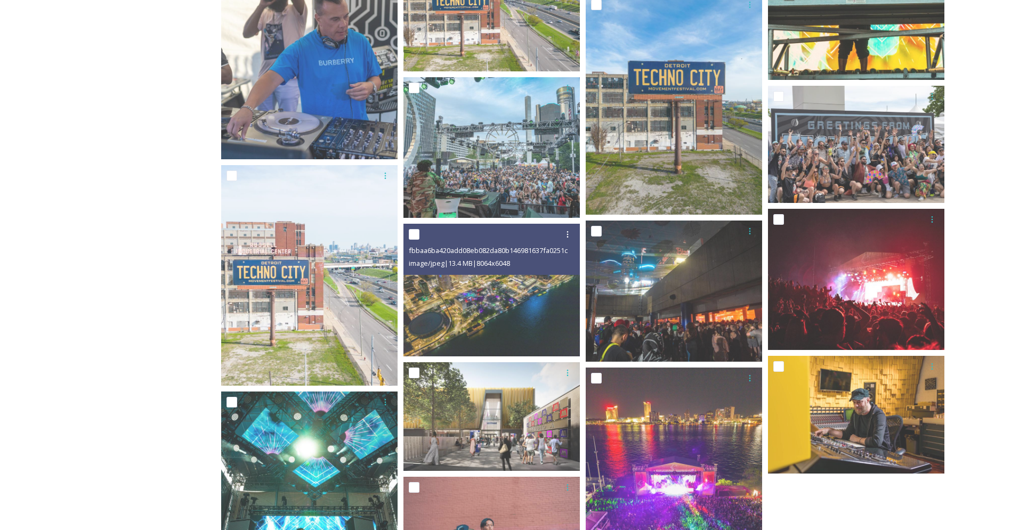
scroll to position [1010, 0]
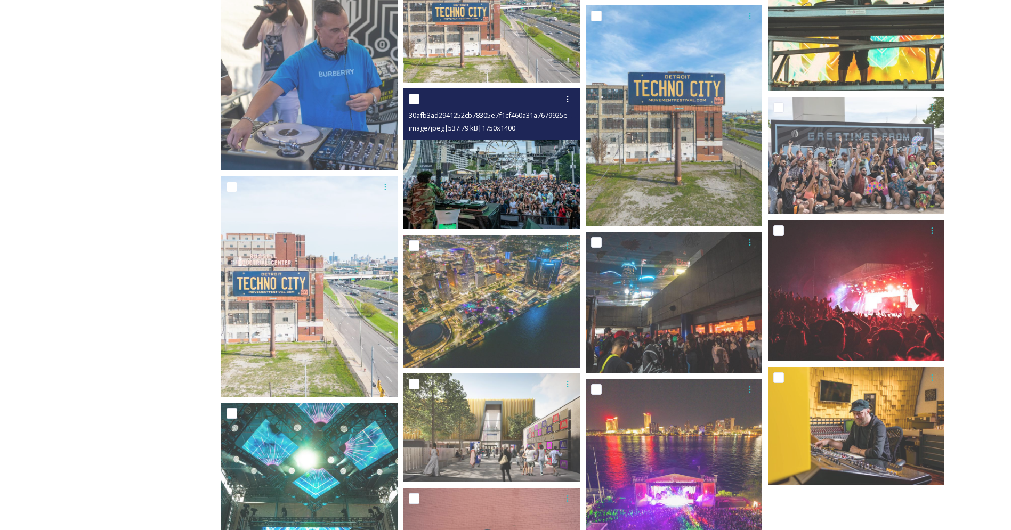
click at [515, 191] on img at bounding box center [491, 158] width 176 height 141
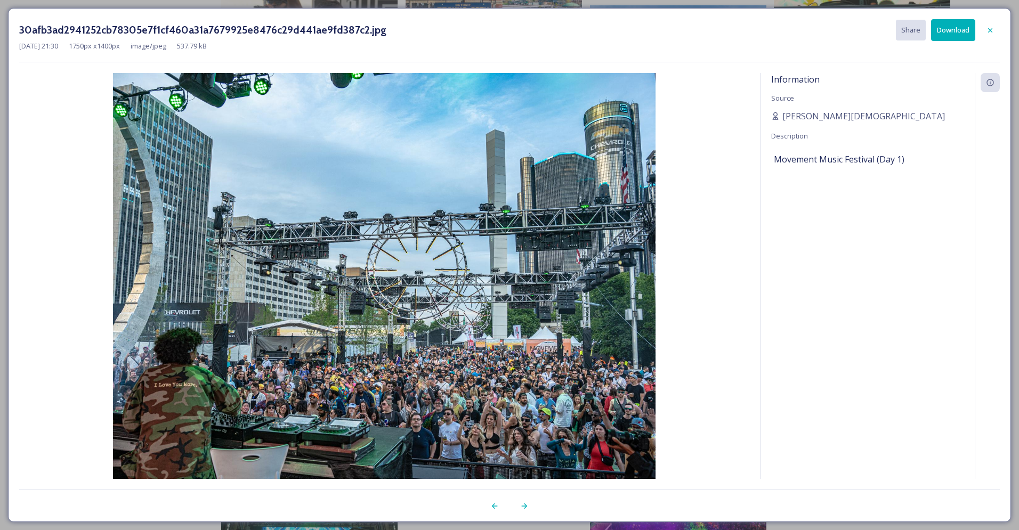
click at [959, 35] on button "Download" at bounding box center [953, 30] width 44 height 22
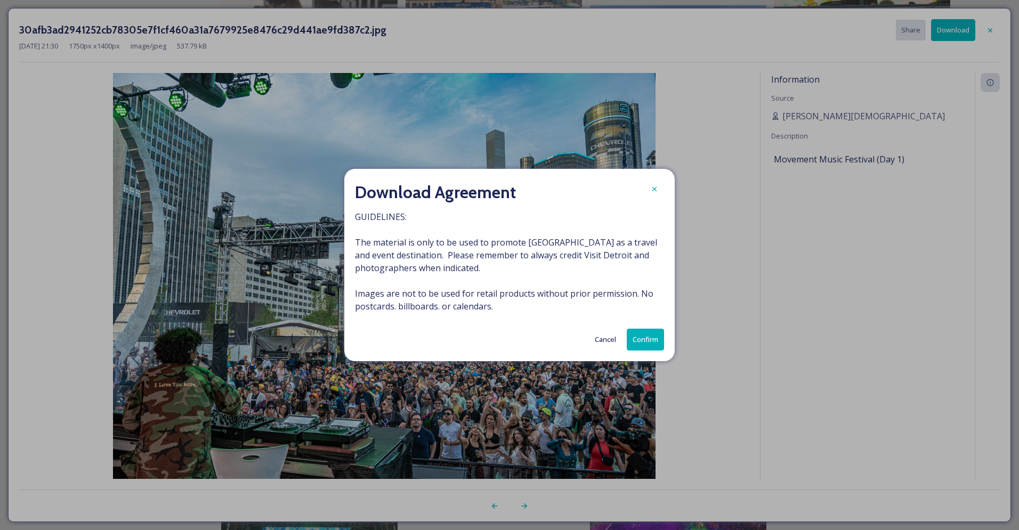
click at [654, 345] on button "Confirm" at bounding box center [645, 340] width 37 height 22
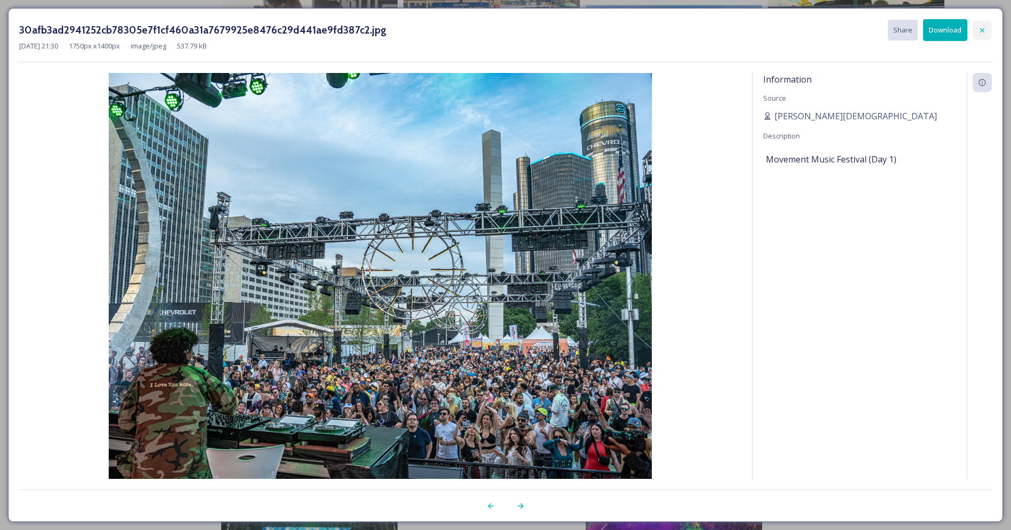
click at [986, 31] on div at bounding box center [981, 30] width 19 height 19
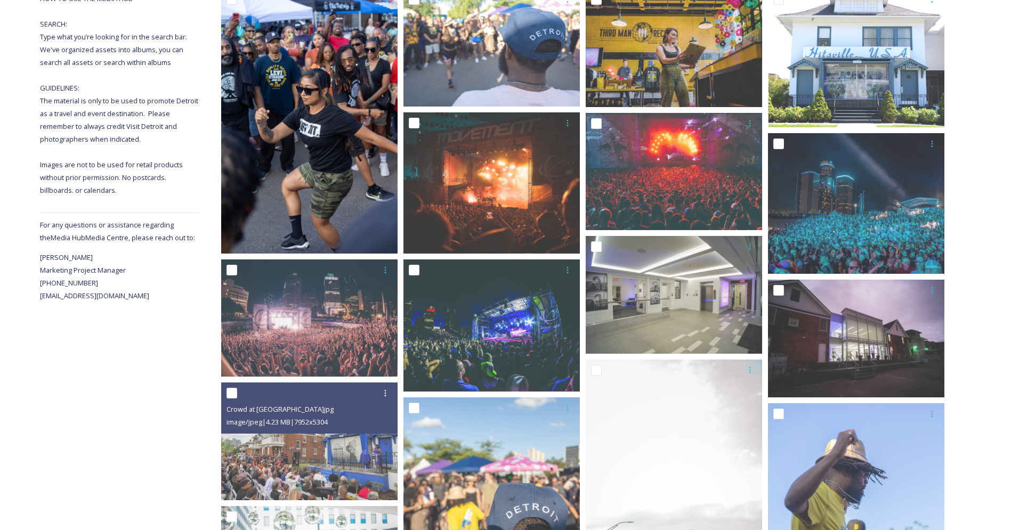
scroll to position [0, 0]
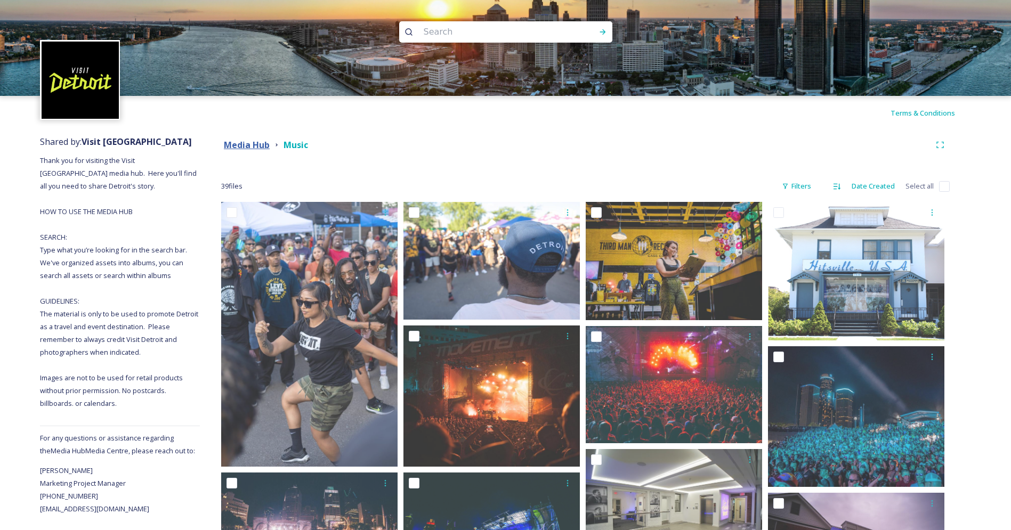
click at [257, 147] on strong "Media Hub" at bounding box center [247, 145] width 46 height 12
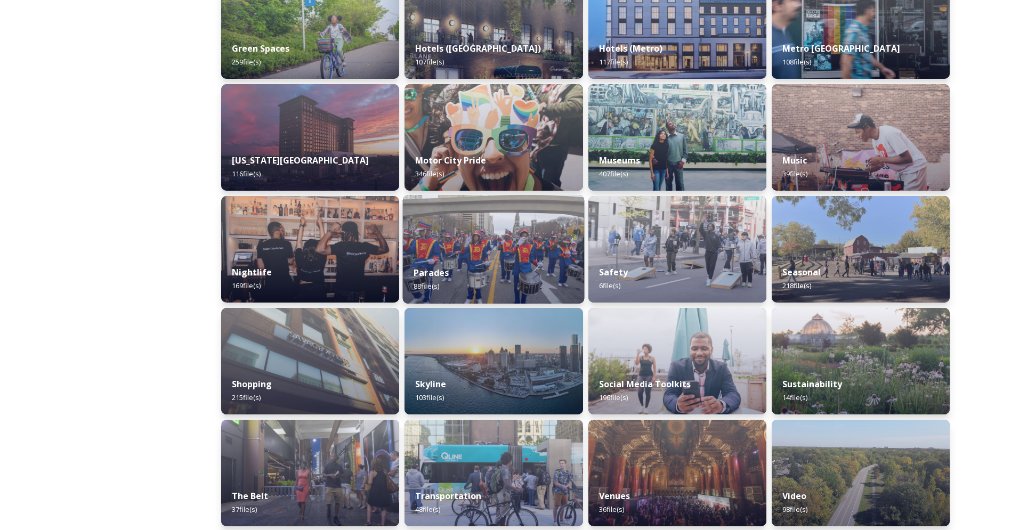
scroll to position [534, 0]
click at [479, 249] on img at bounding box center [494, 248] width 182 height 109
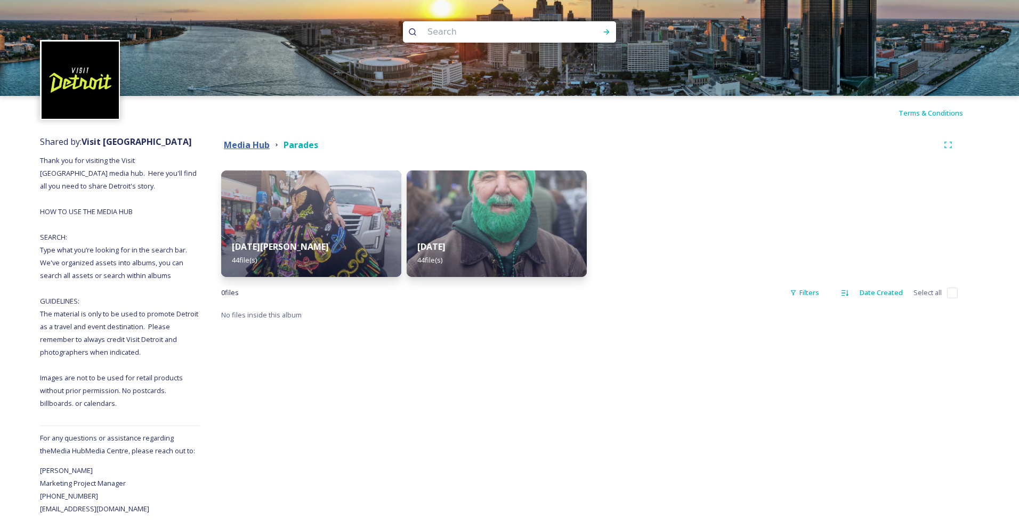
click at [248, 141] on strong "Media Hub" at bounding box center [247, 145] width 46 height 12
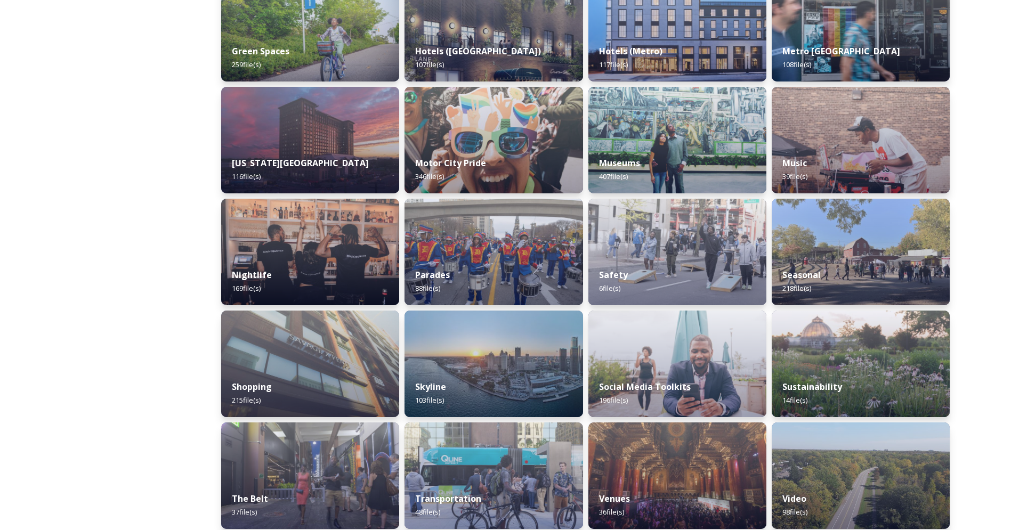
scroll to position [532, 0]
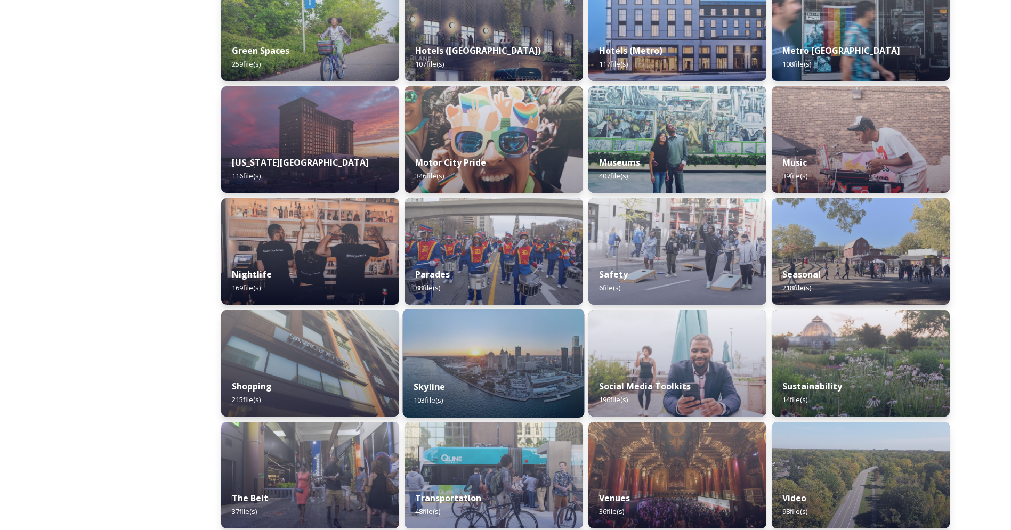
click at [494, 345] on img at bounding box center [494, 363] width 182 height 109
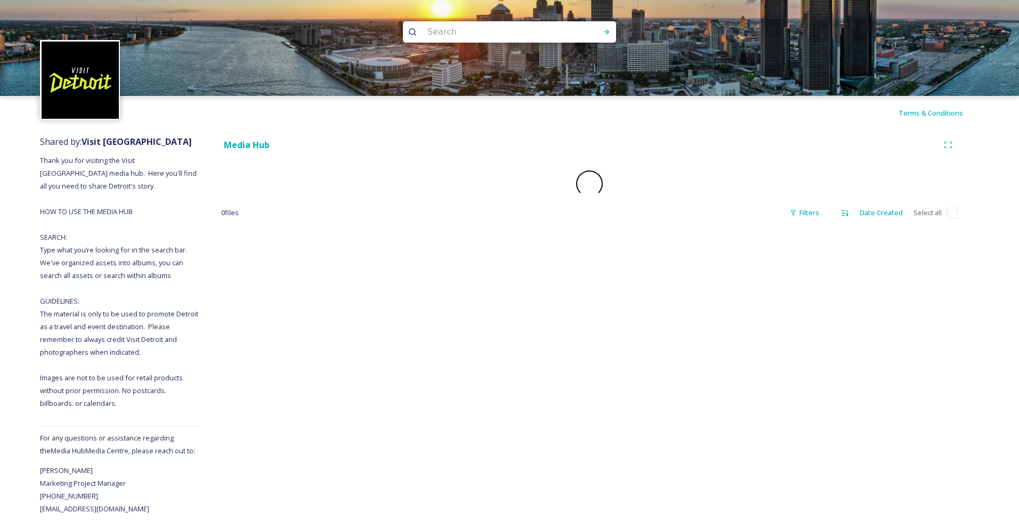
click at [494, 345] on div "Media Hub 0 file s Filters Date Created Select all" at bounding box center [589, 322] width 779 height 385
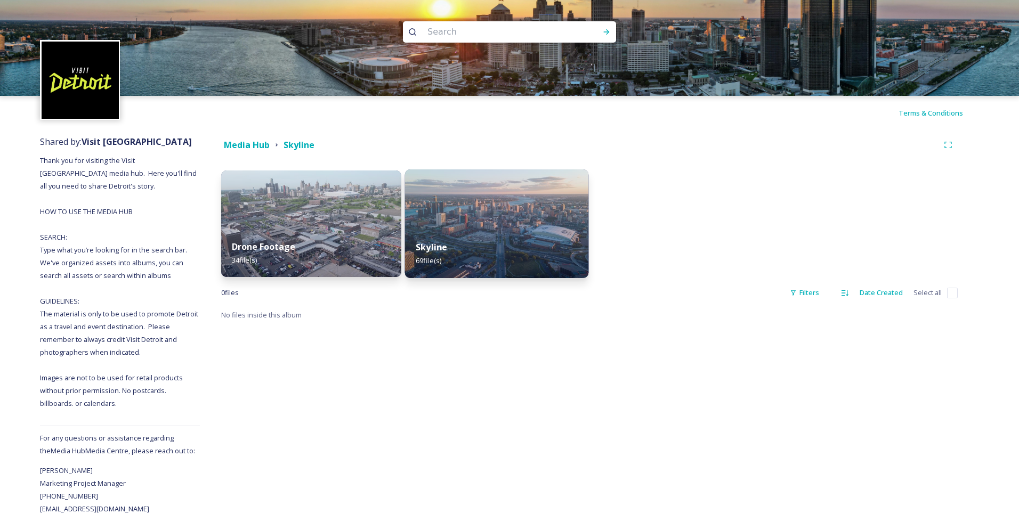
click at [513, 241] on div "Skyline 69 file(s)" at bounding box center [497, 254] width 184 height 48
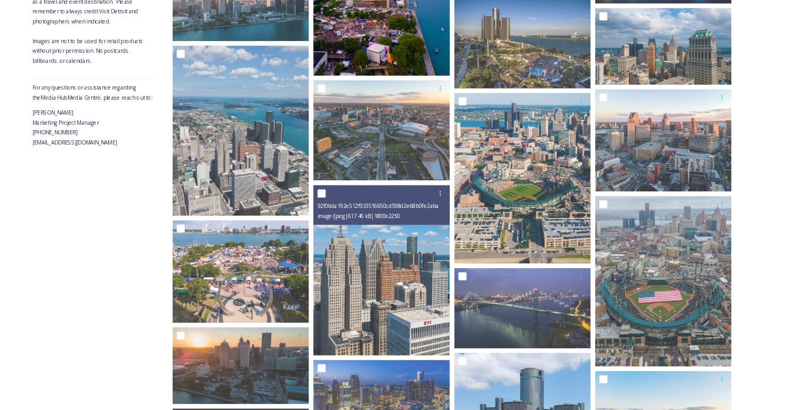
scroll to position [327, 0]
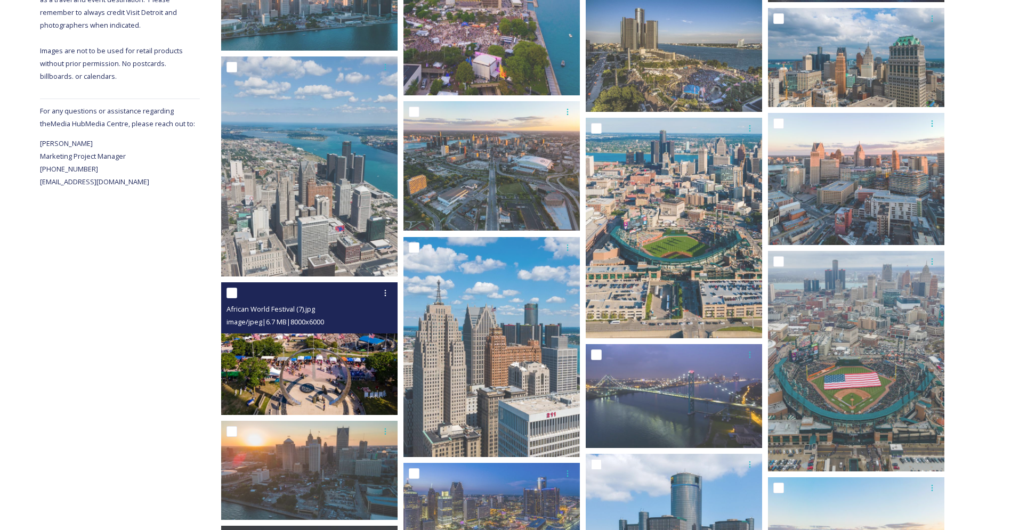
click at [343, 352] on img at bounding box center [309, 348] width 176 height 132
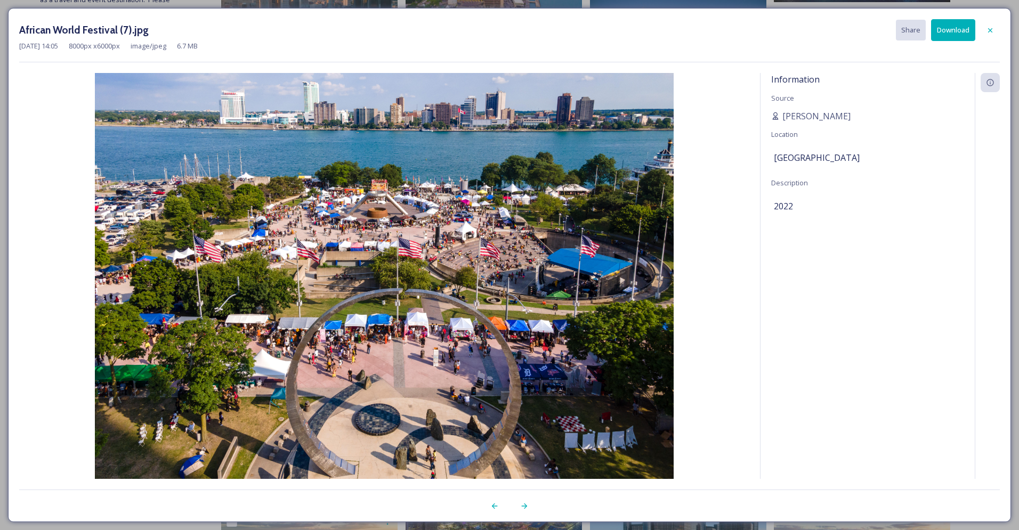
click at [942, 35] on button "Download" at bounding box center [953, 30] width 44 height 22
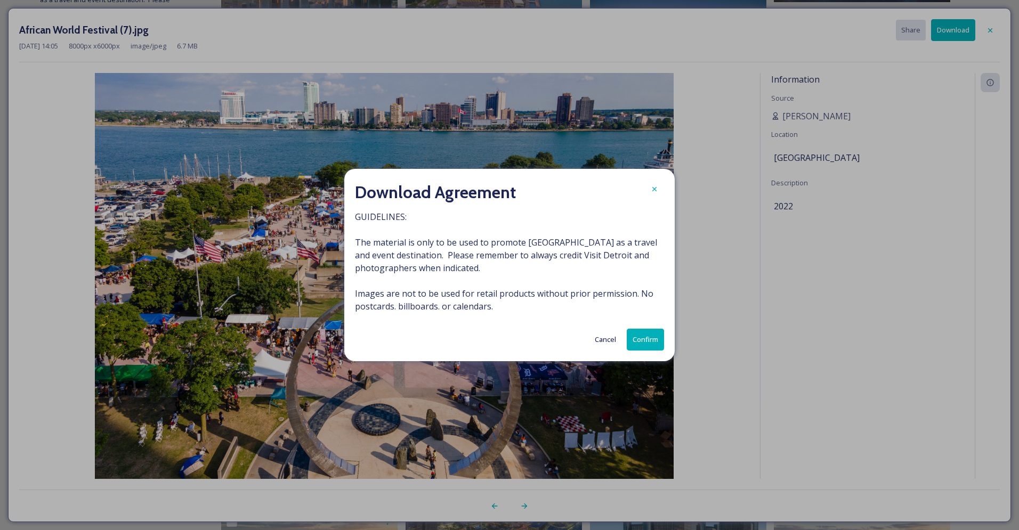
click at [651, 336] on button "Confirm" at bounding box center [645, 340] width 37 height 22
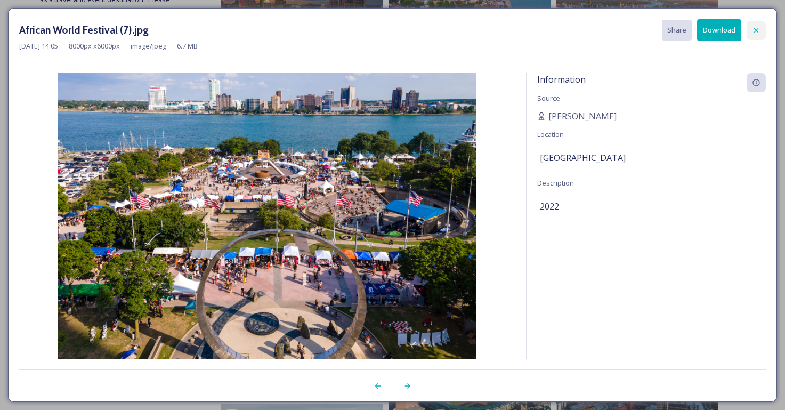
click at [755, 30] on icon at bounding box center [756, 30] width 9 height 9
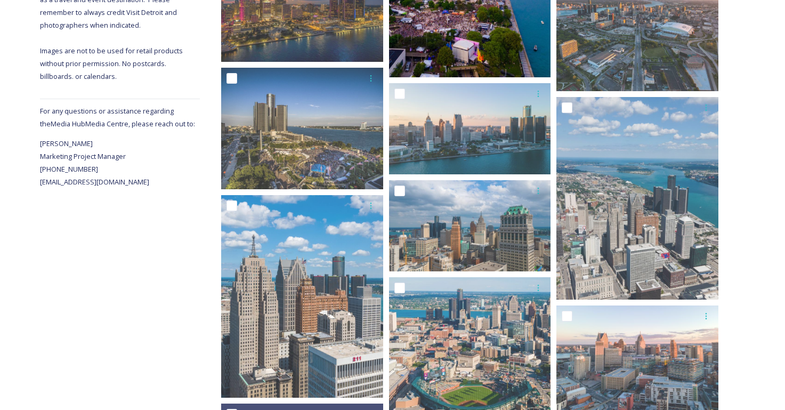
scroll to position [0, 0]
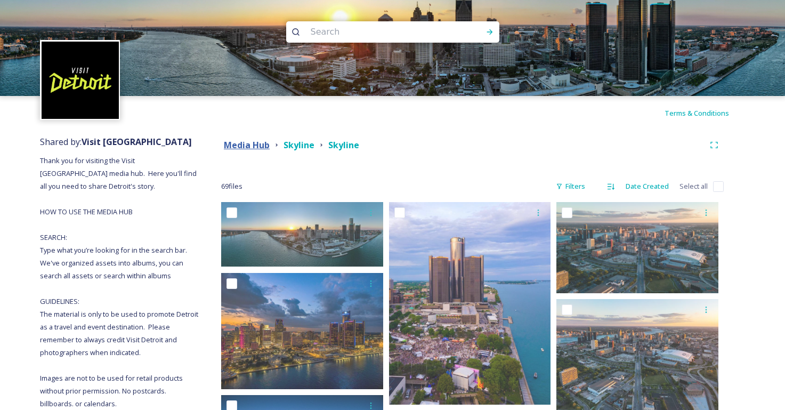
click at [257, 146] on strong "Media Hub" at bounding box center [247, 145] width 46 height 12
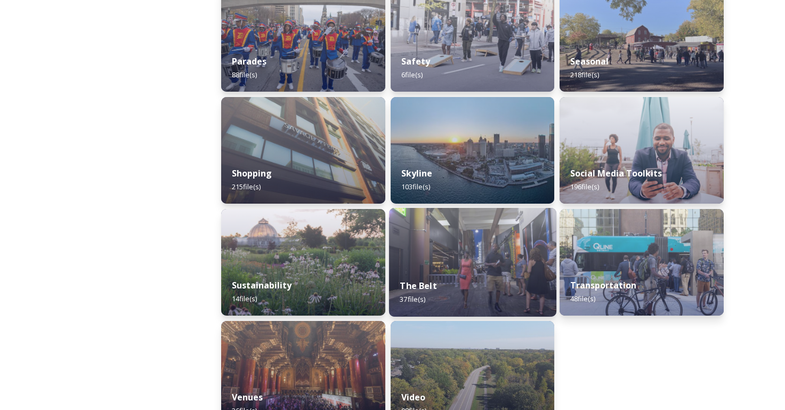
scroll to position [997, 0]
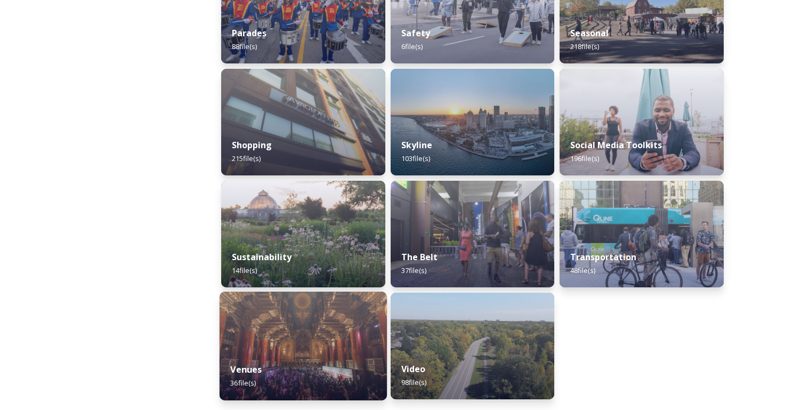
click at [310, 338] on img at bounding box center [303, 345] width 167 height 109
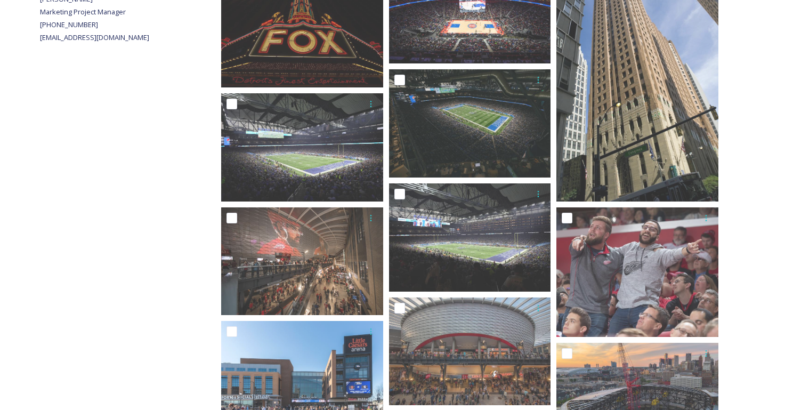
scroll to position [476, 0]
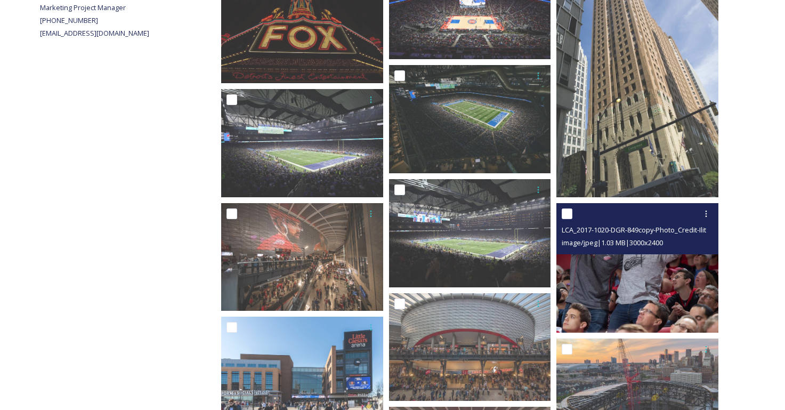
click at [631, 291] on img at bounding box center [637, 267] width 162 height 129
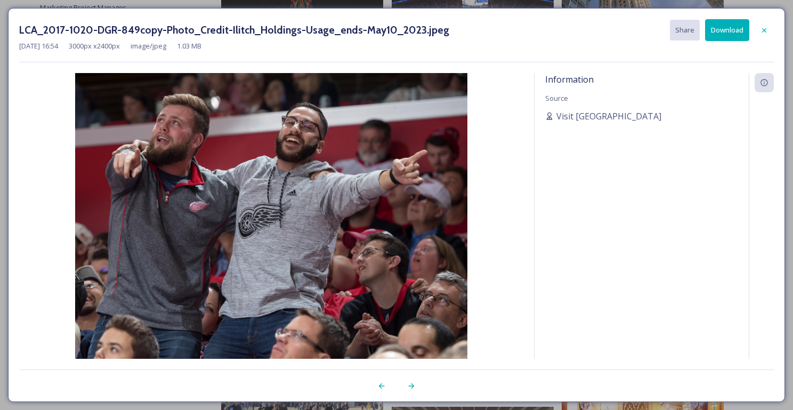
click at [734, 34] on button "Download" at bounding box center [727, 30] width 44 height 22
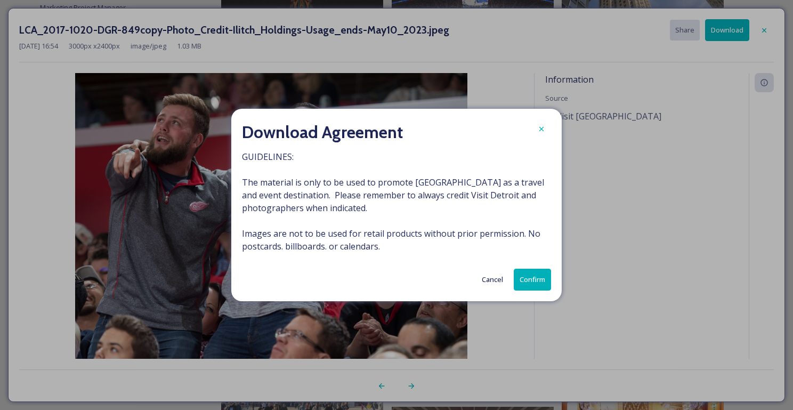
click at [530, 286] on button "Confirm" at bounding box center [532, 280] width 37 height 22
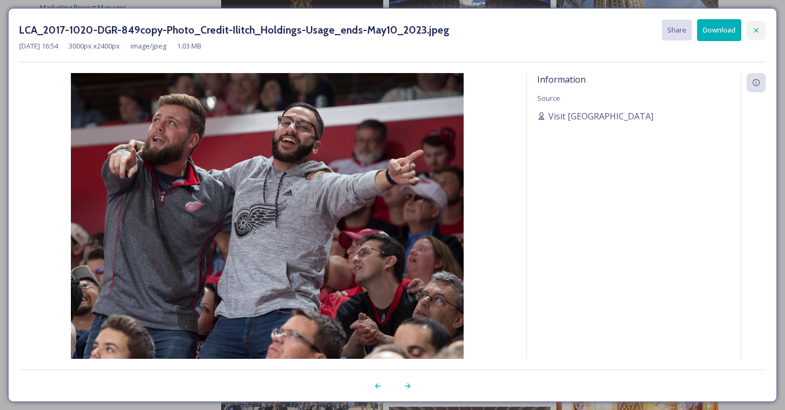
click at [759, 30] on icon at bounding box center [756, 30] width 9 height 9
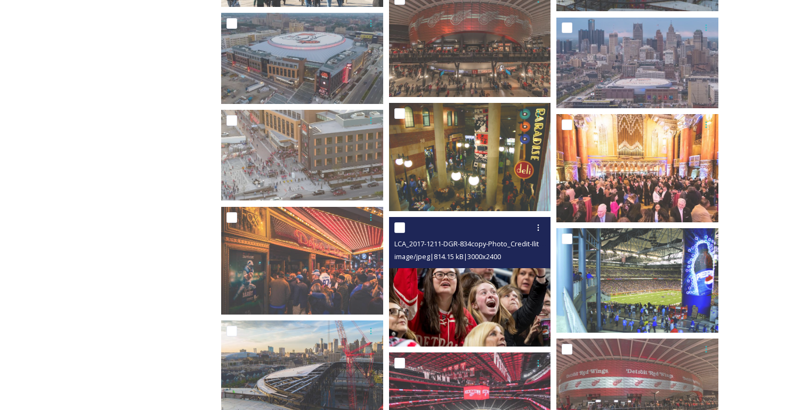
scroll to position [849, 0]
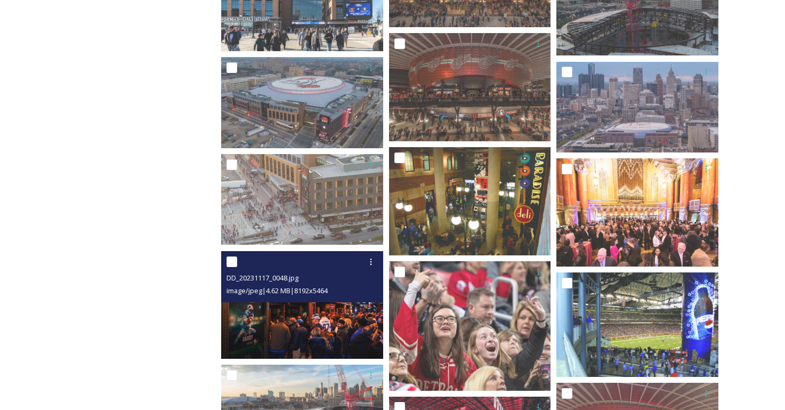
click at [302, 318] on img at bounding box center [302, 305] width 162 height 108
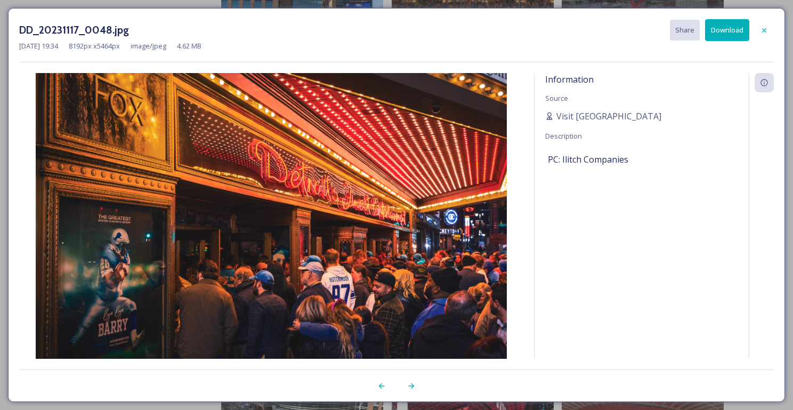
click at [734, 35] on button "Download" at bounding box center [727, 30] width 44 height 22
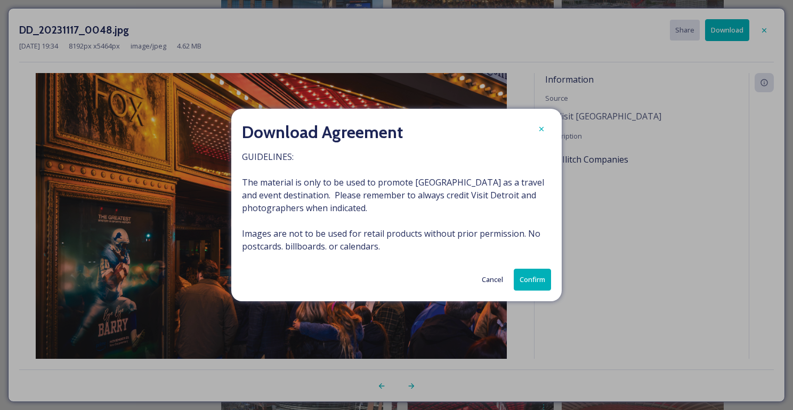
click at [538, 270] on button "Confirm" at bounding box center [532, 280] width 37 height 22
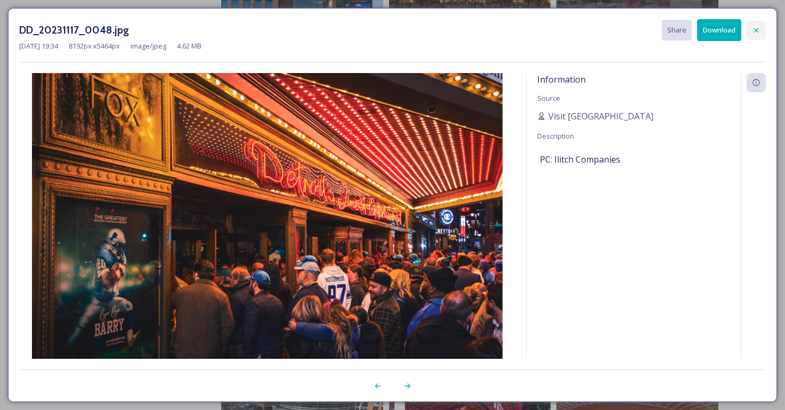
click at [757, 29] on icon at bounding box center [756, 30] width 4 height 4
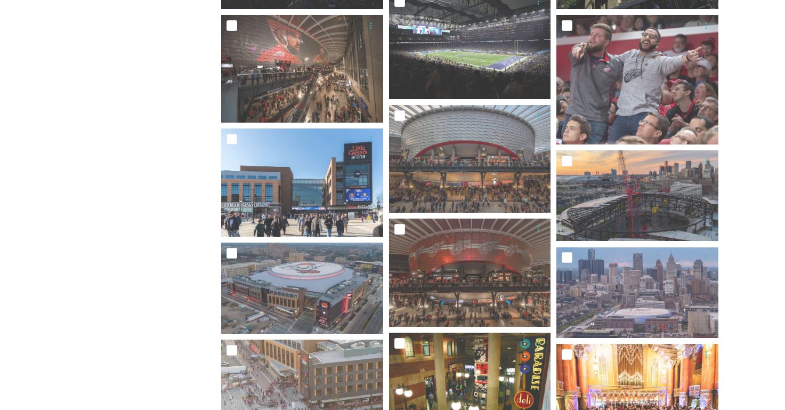
scroll to position [603, 0]
